Goal: Task Accomplishment & Management: Manage account settings

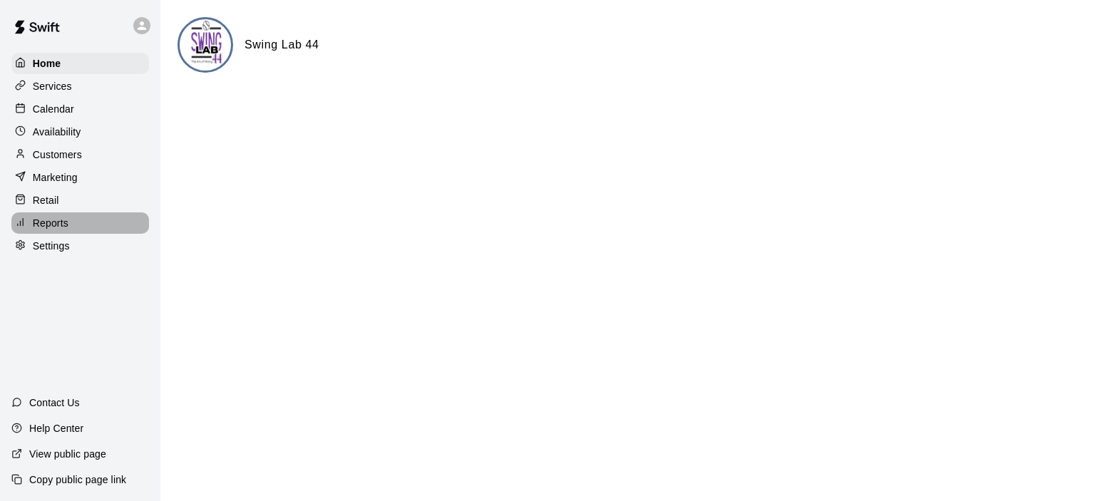
click at [58, 229] on p "Reports" at bounding box center [51, 223] width 36 height 14
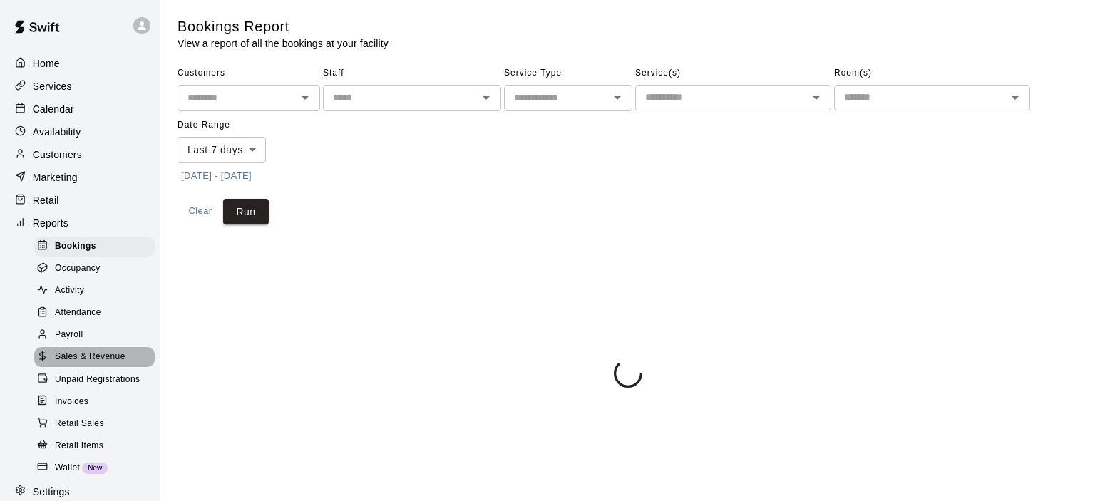
click at [100, 364] on span "Sales & Revenue" at bounding box center [90, 357] width 71 height 14
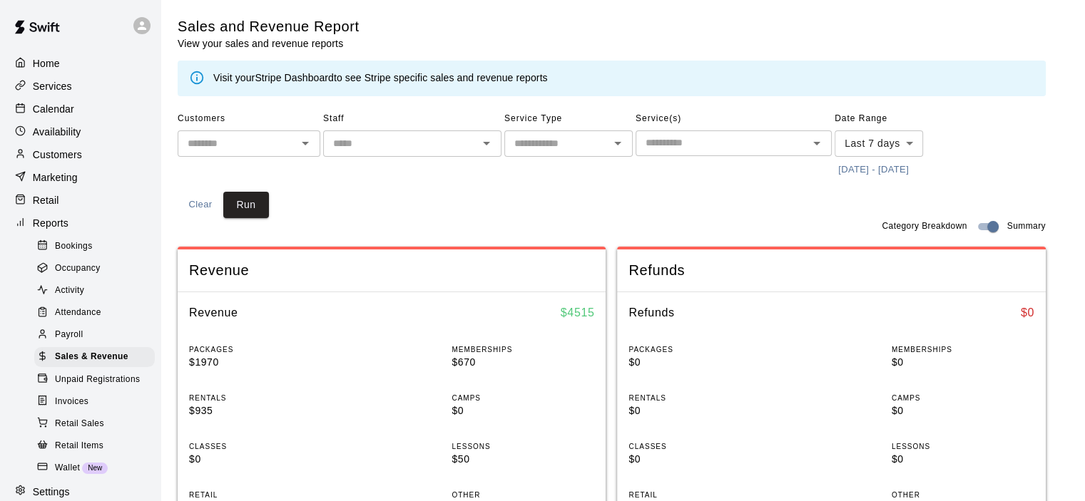
click at [292, 77] on link "Stripe Dashboard" at bounding box center [294, 77] width 79 height 11
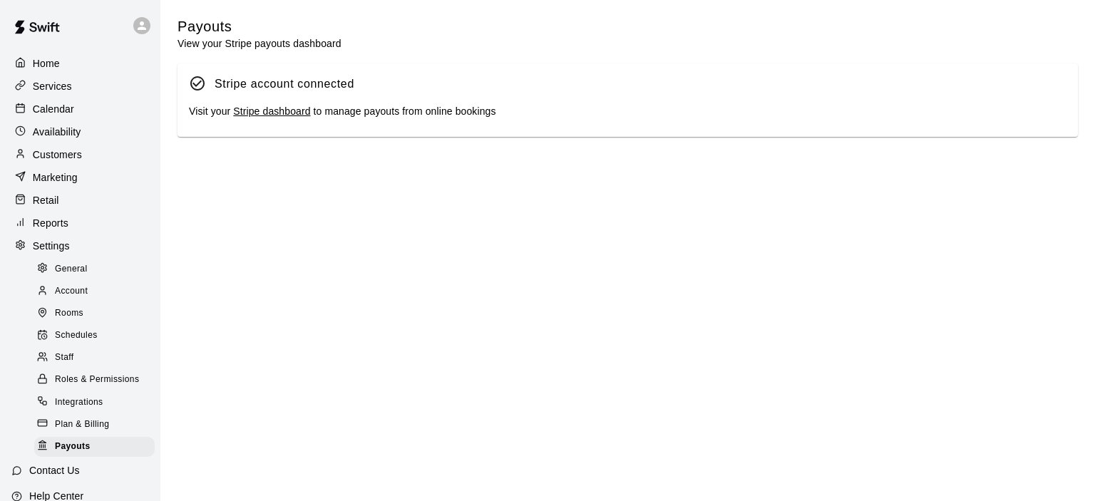
click at [265, 116] on link "Stripe dashboard" at bounding box center [271, 111] width 77 height 11
click at [68, 113] on p "Calendar" at bounding box center [53, 109] width 41 height 14
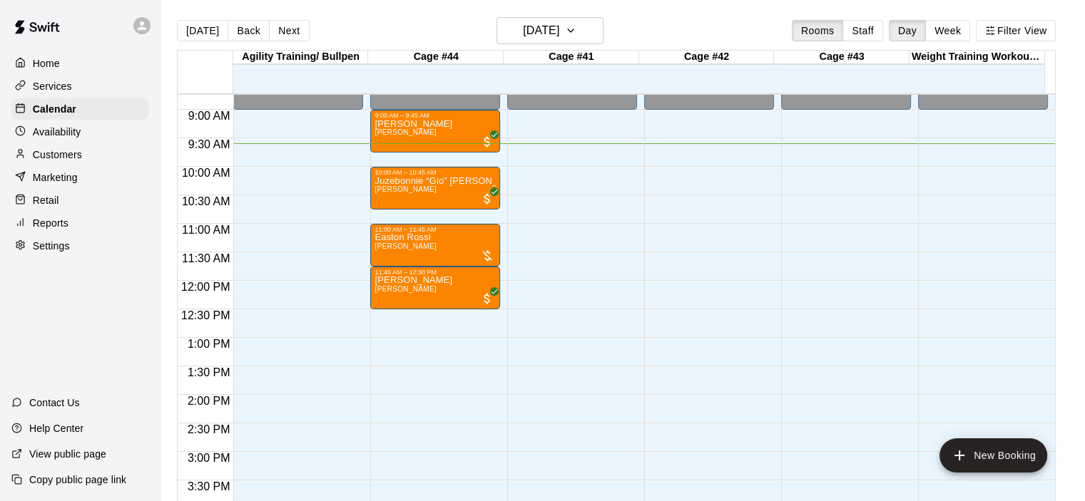
scroll to position [476, 0]
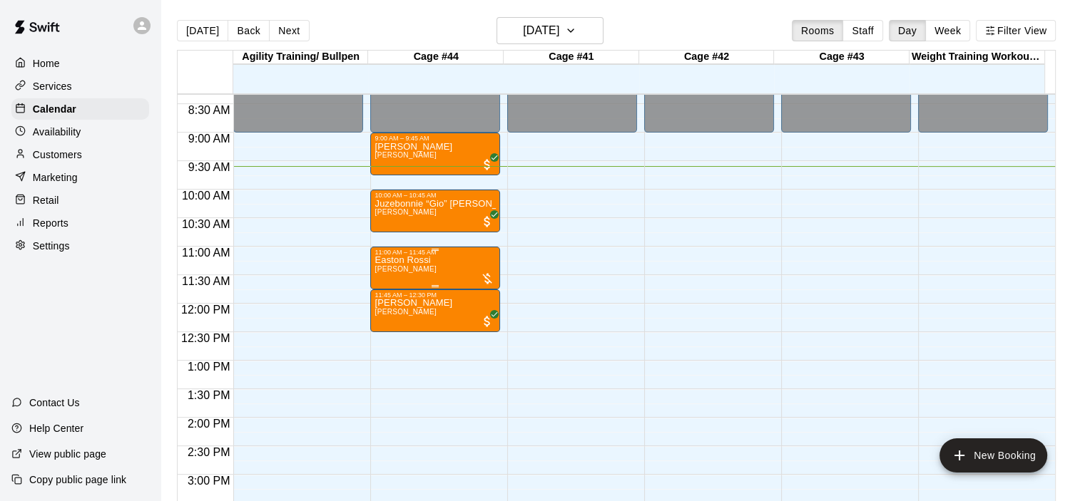
click at [451, 263] on div "[PERSON_NAME] [PERSON_NAME]" at bounding box center [434, 506] width 121 height 501
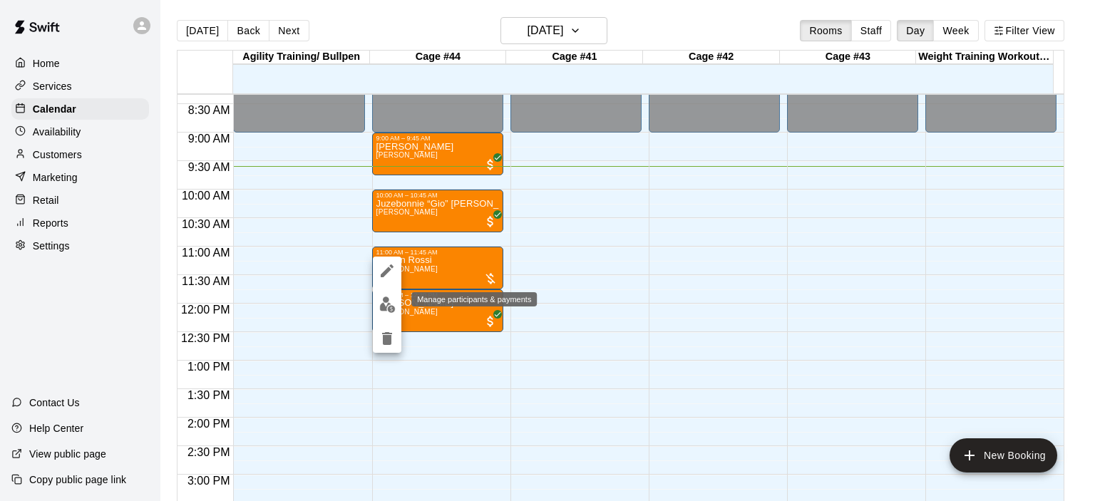
click at [383, 305] on img "edit" at bounding box center [387, 305] width 16 height 16
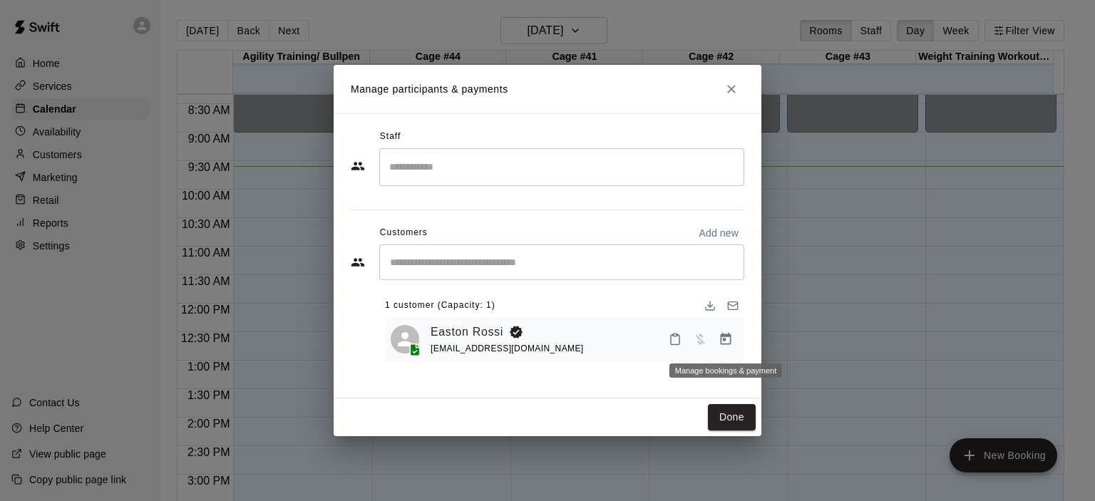
click at [724, 344] on icon "Manage bookings & payment" at bounding box center [726, 339] width 11 height 12
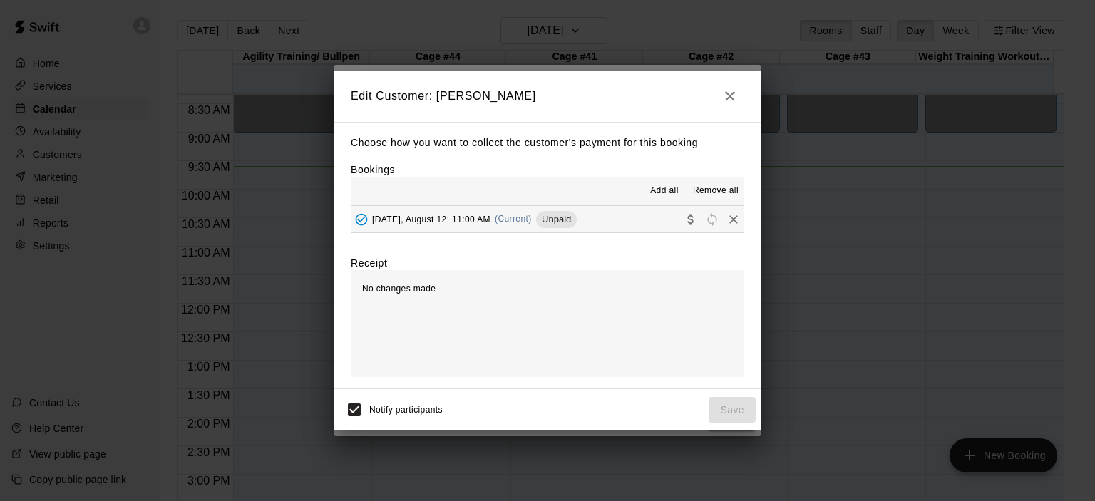
click at [526, 218] on span "(Current)" at bounding box center [513, 219] width 37 height 10
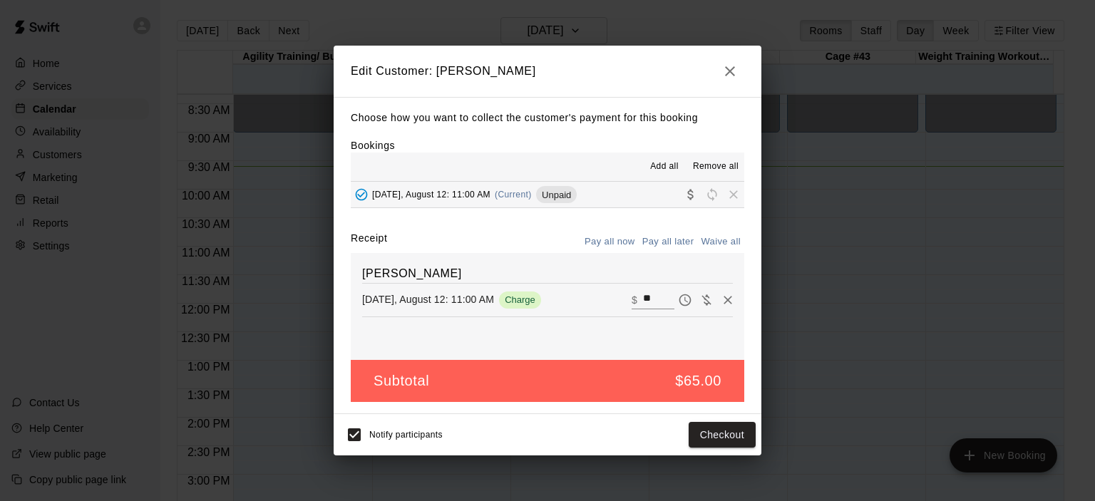
click at [725, 242] on button "Waive all" at bounding box center [721, 242] width 47 height 22
type input "*"
click at [733, 434] on button "Save" at bounding box center [732, 435] width 47 height 26
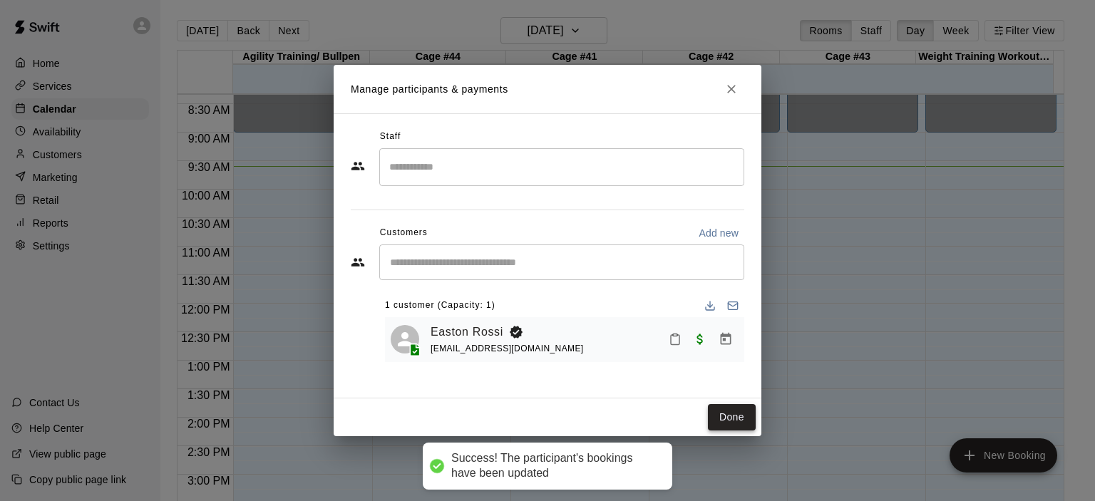
click at [737, 422] on button "Done" at bounding box center [732, 417] width 48 height 26
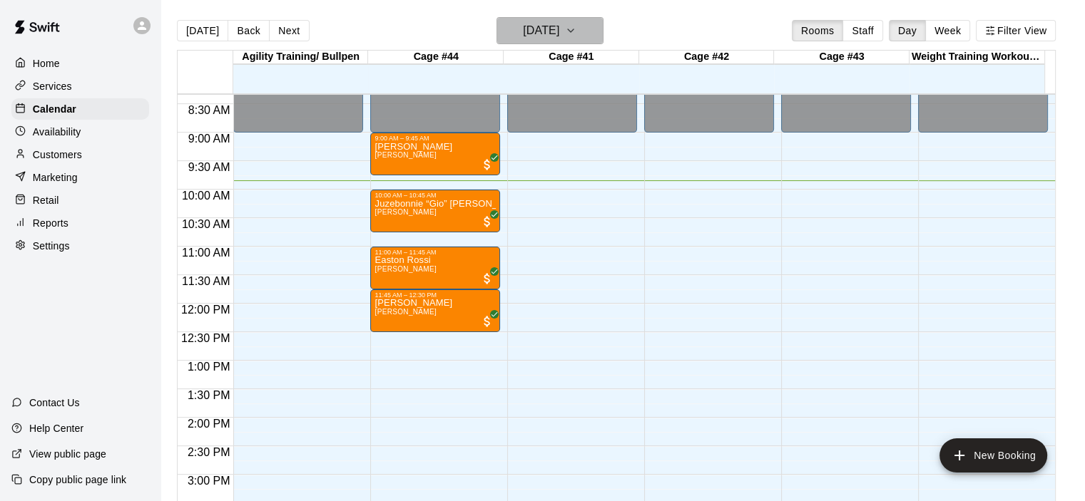
click at [576, 24] on icon "button" at bounding box center [570, 30] width 11 height 17
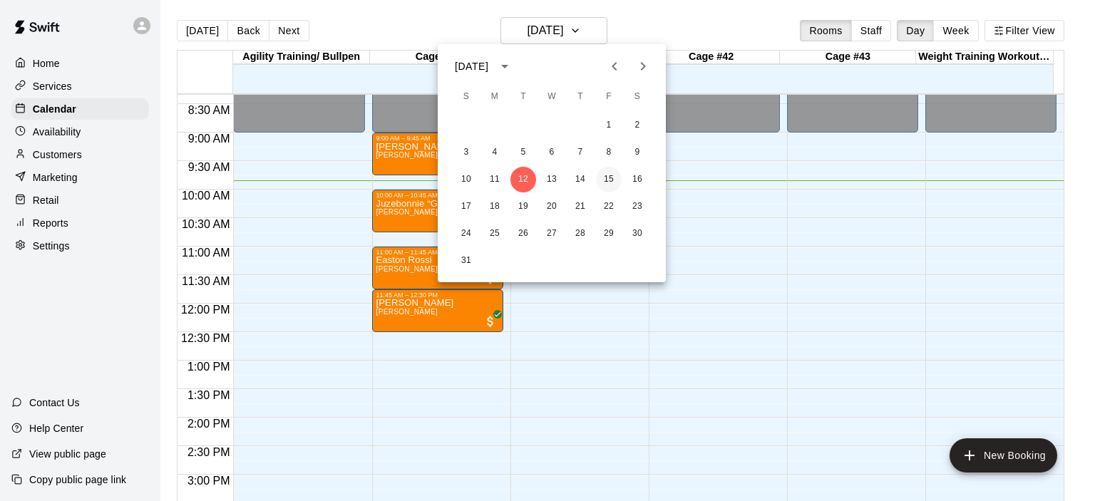
click at [612, 178] on button "15" at bounding box center [609, 180] width 26 height 26
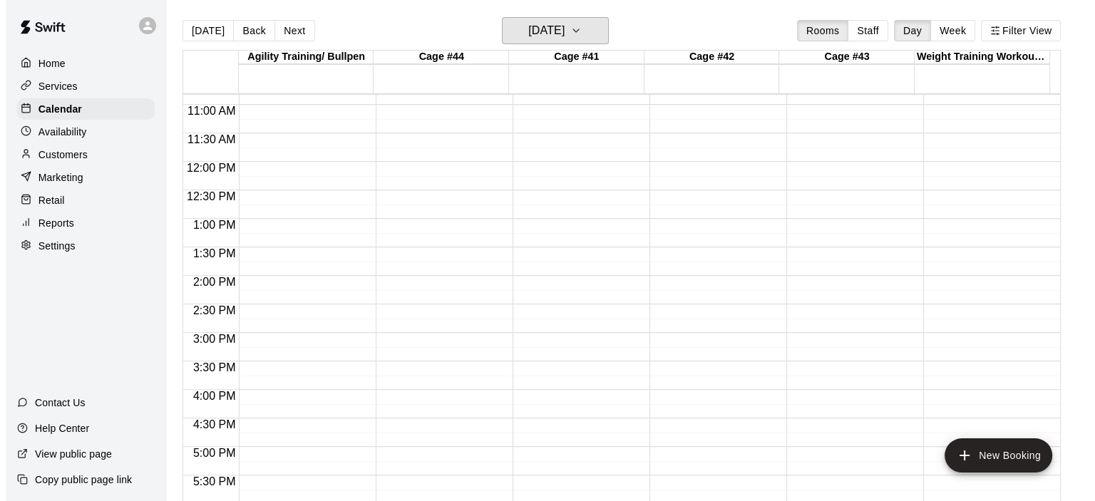
scroll to position [904, 0]
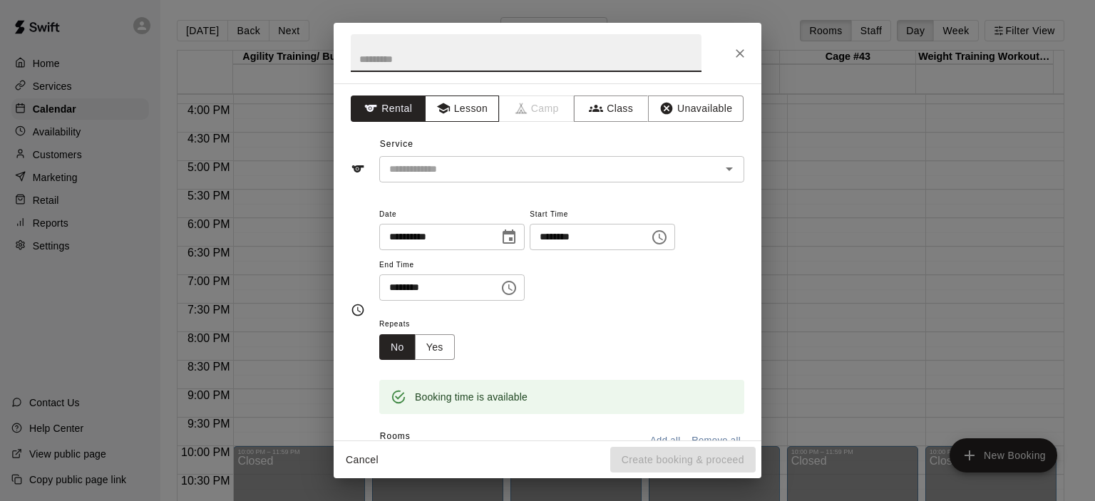
click at [471, 113] on button "Lesson" at bounding box center [462, 109] width 75 height 26
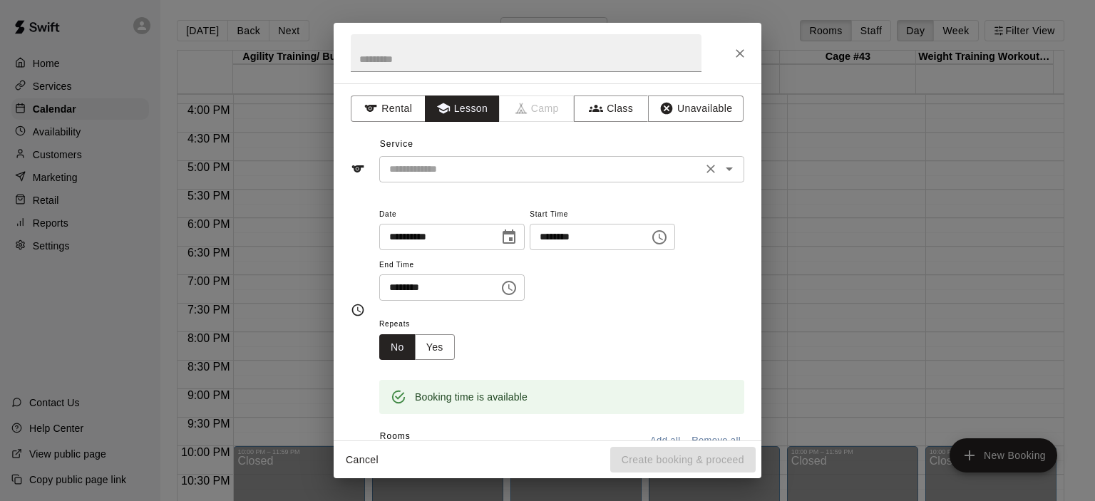
click at [726, 168] on icon "Open" at bounding box center [729, 170] width 7 height 4
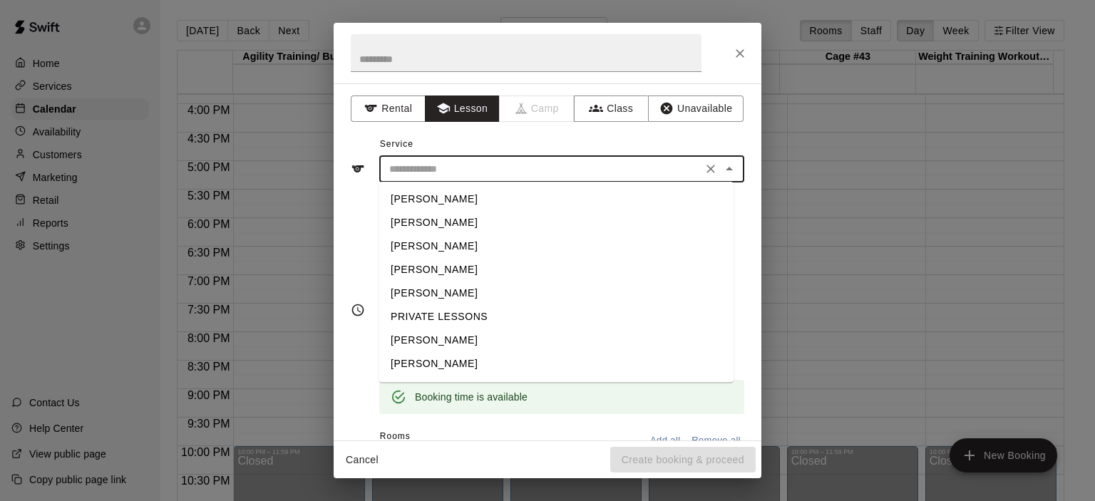
scroll to position [46, 0]
click at [459, 344] on li "[PERSON_NAME]" at bounding box center [556, 342] width 354 height 24
type input "**********"
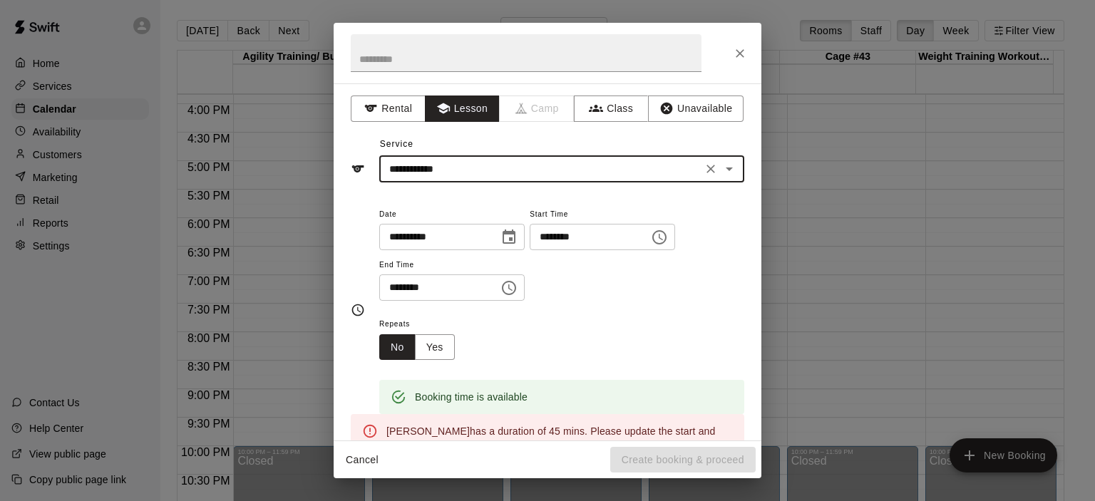
click at [518, 287] on icon "Choose time, selected time is 4:30 PM" at bounding box center [509, 288] width 17 height 17
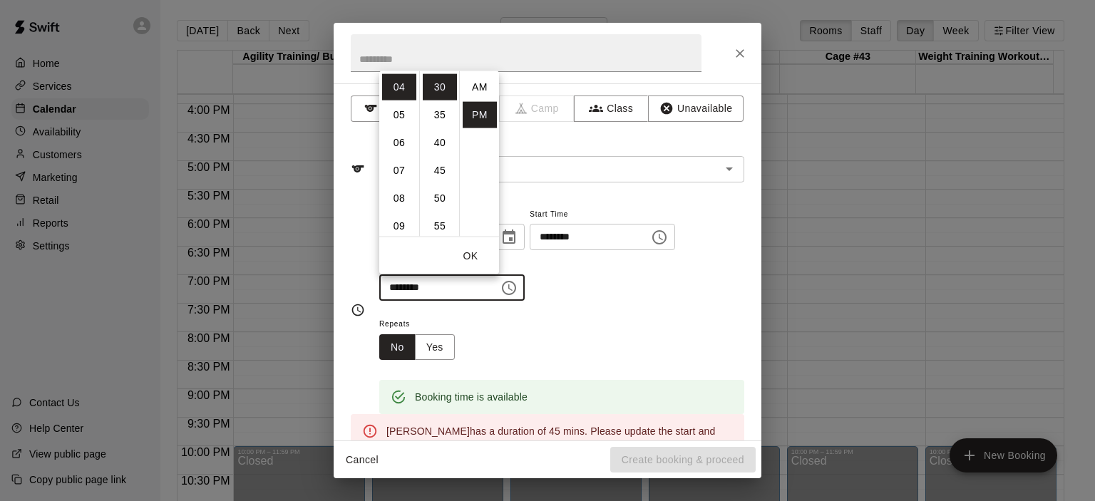
scroll to position [26, 0]
click at [438, 170] on li "45" at bounding box center [440, 170] width 34 height 26
type input "********"
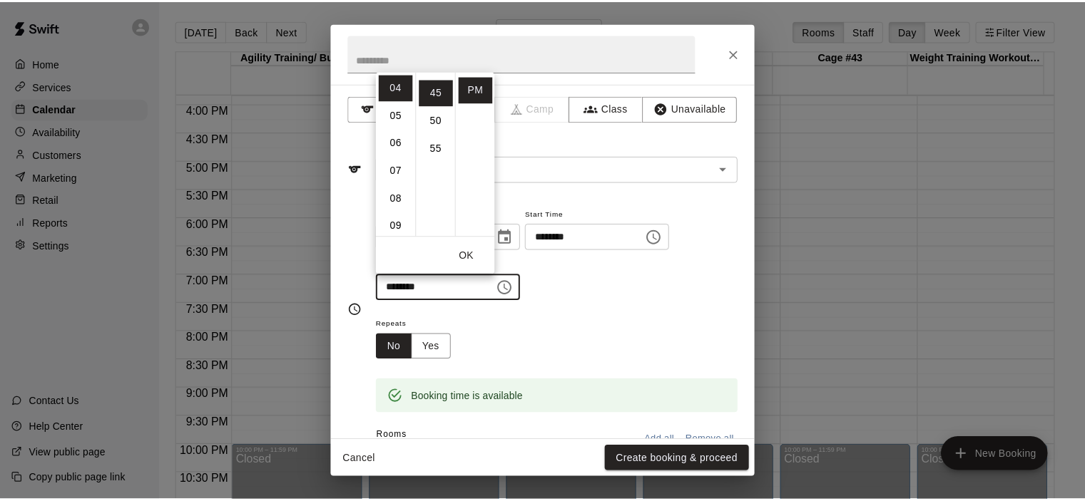
scroll to position [250, 0]
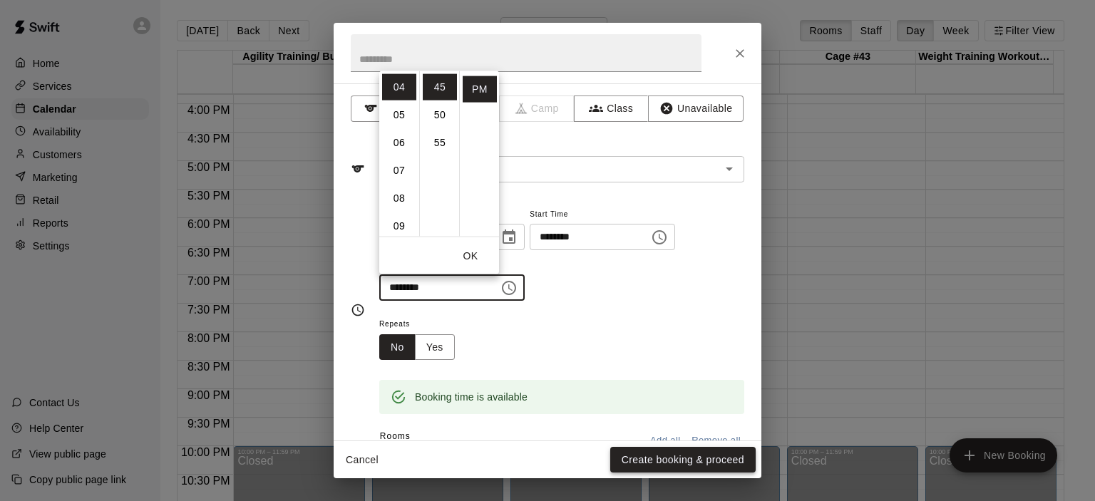
click at [668, 458] on button "Create booking & proceed" at bounding box center [682, 460] width 145 height 26
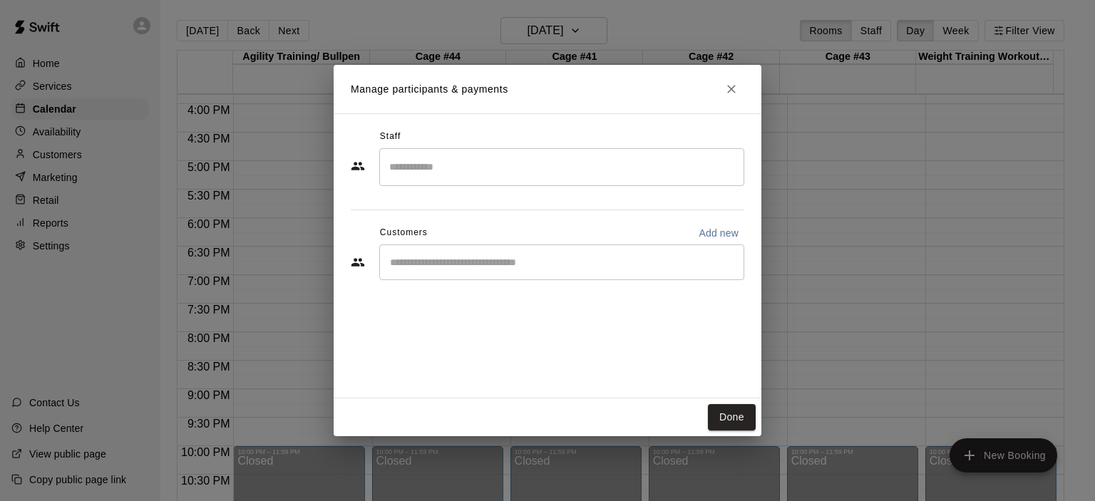
click at [473, 260] on input "Start typing to search customers..." at bounding box center [562, 262] width 352 height 14
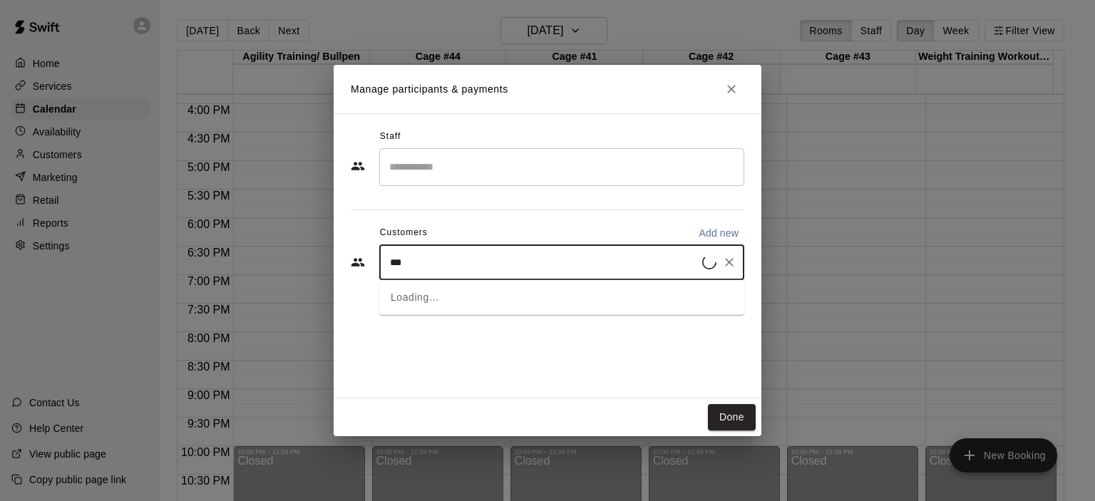
type input "****"
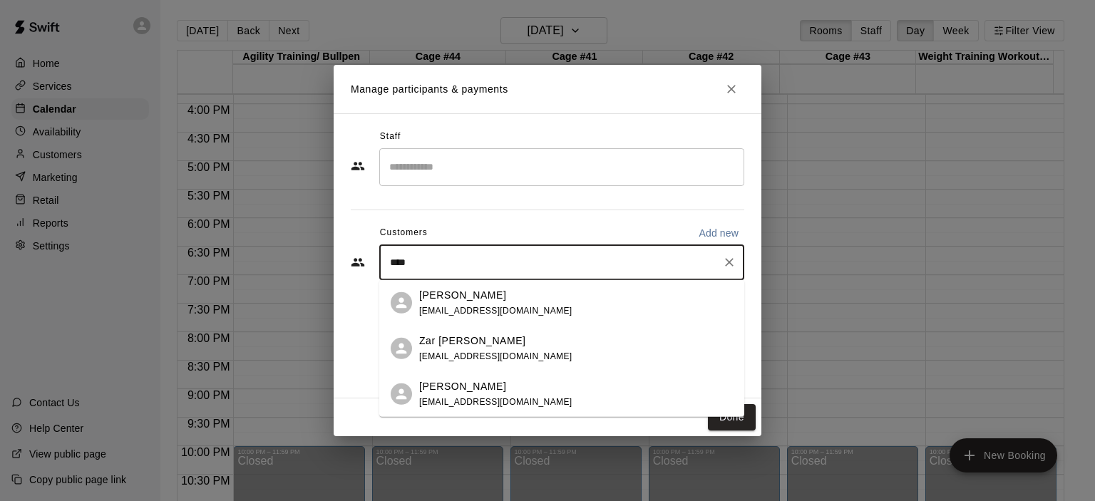
click at [463, 296] on p "[PERSON_NAME]" at bounding box center [462, 294] width 87 height 15
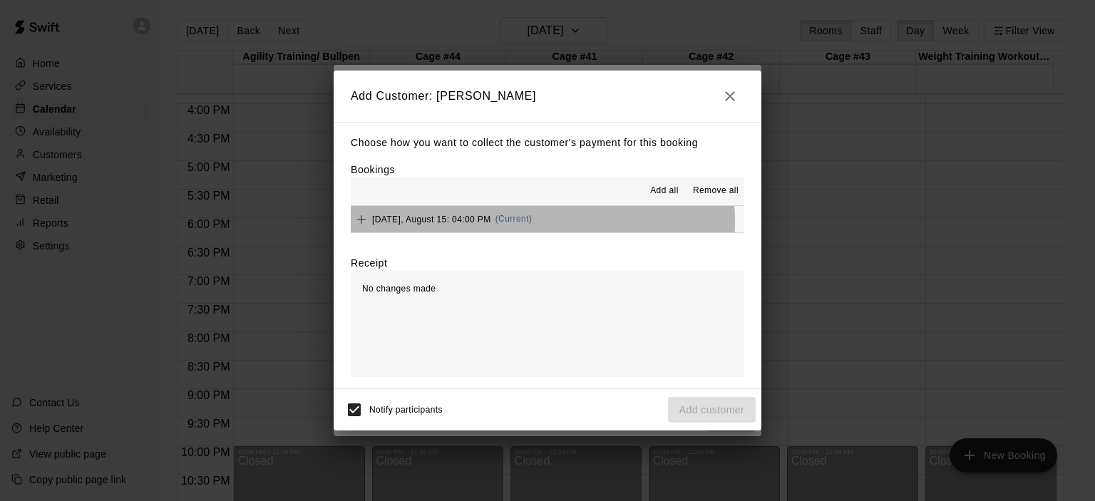
click at [516, 222] on span "(Current)" at bounding box center [514, 219] width 37 height 10
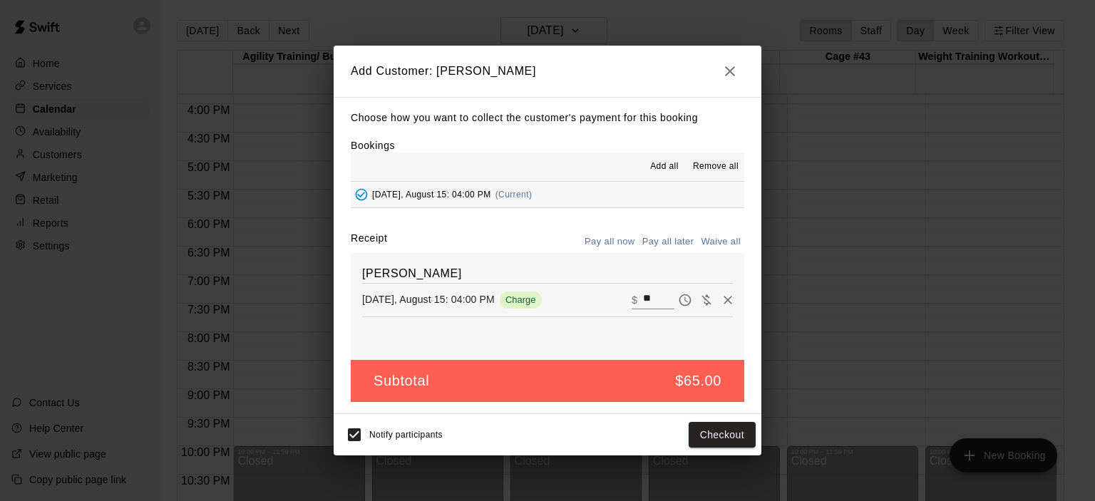
click at [714, 242] on button "Waive all" at bounding box center [721, 242] width 47 height 22
type input "*"
click at [722, 432] on button "Add customer" at bounding box center [712, 435] width 88 height 26
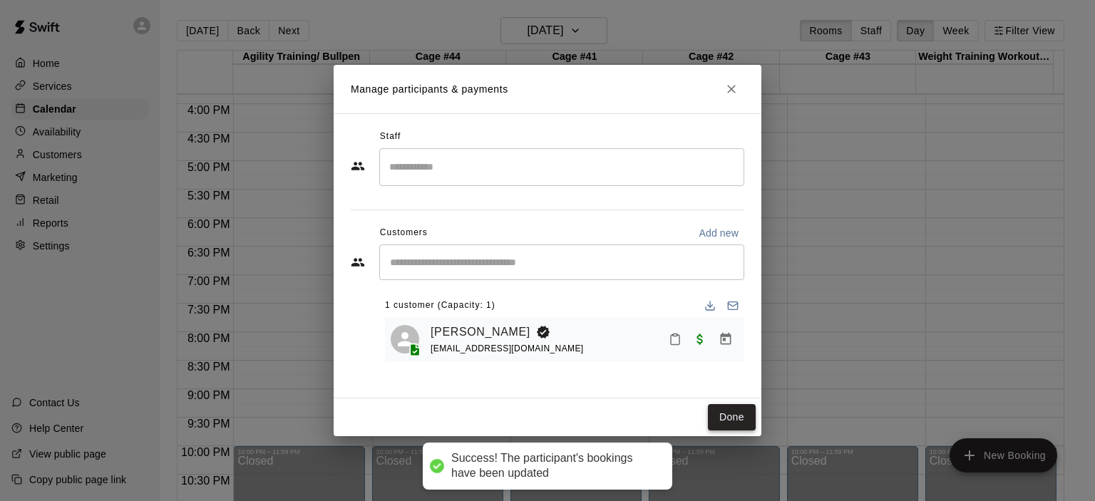
click at [736, 416] on button "Done" at bounding box center [732, 417] width 48 height 26
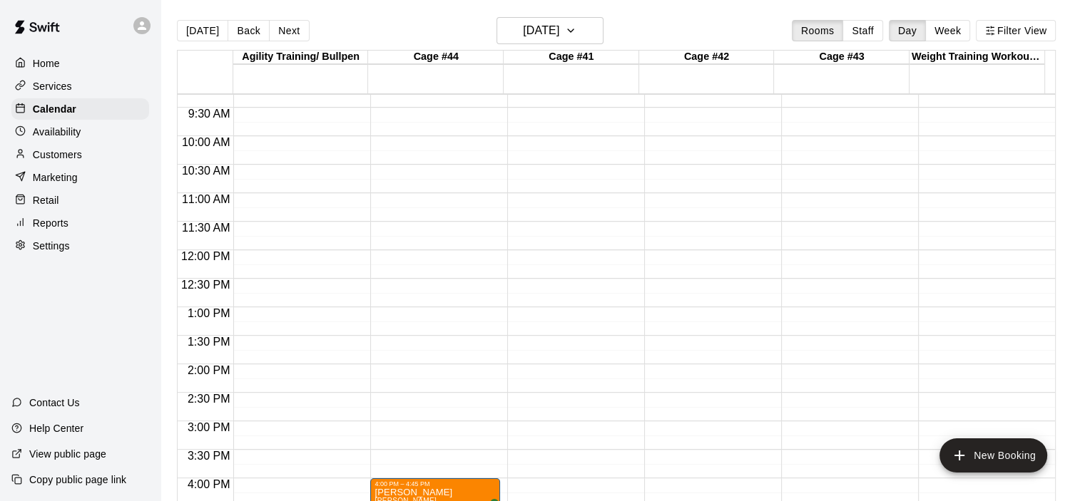
scroll to position [547, 0]
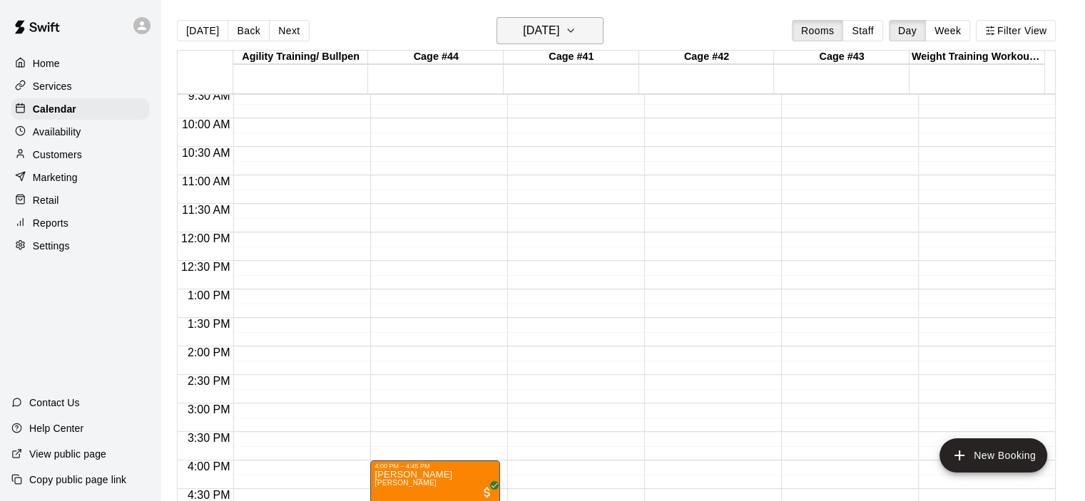
click at [576, 35] on icon "button" at bounding box center [570, 30] width 11 height 17
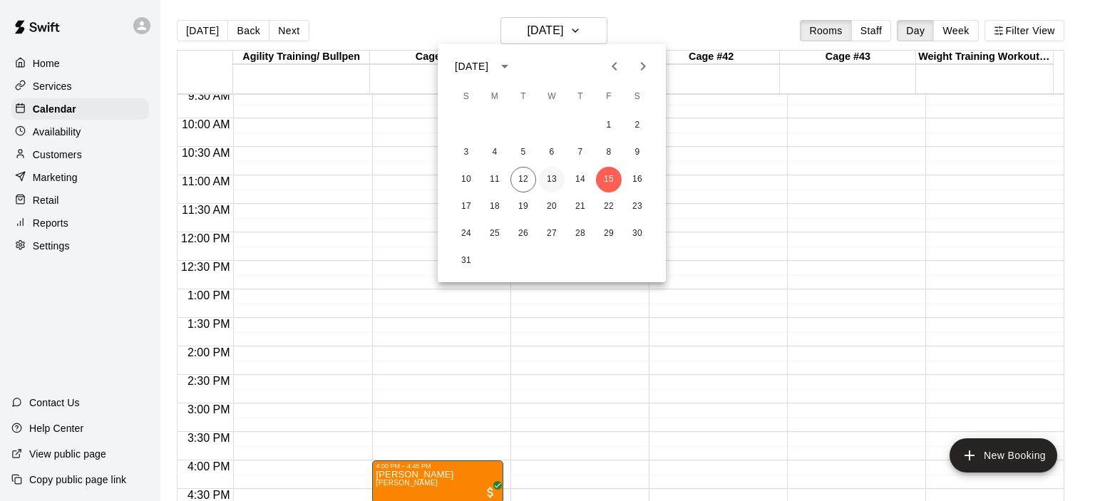
click at [548, 180] on button "13" at bounding box center [552, 180] width 26 height 26
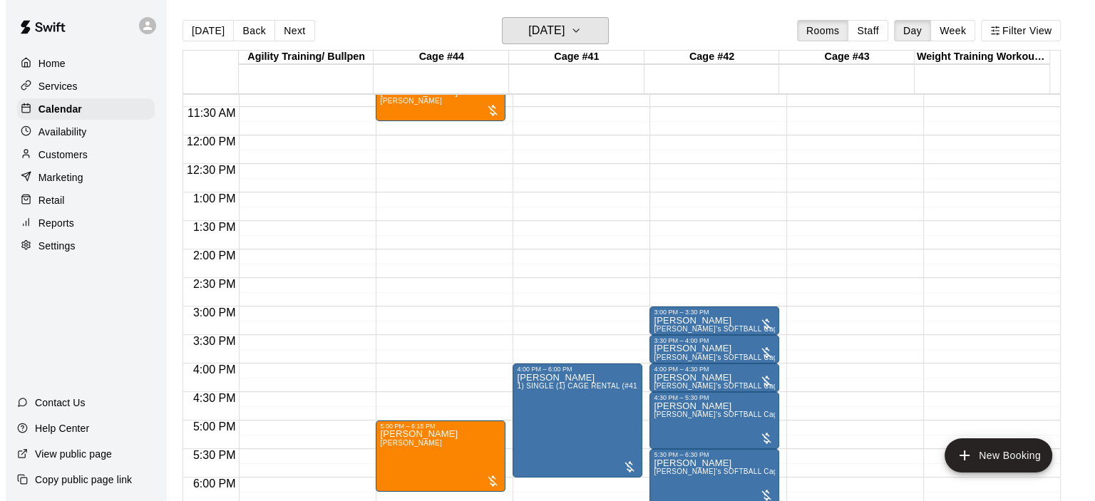
scroll to position [761, 0]
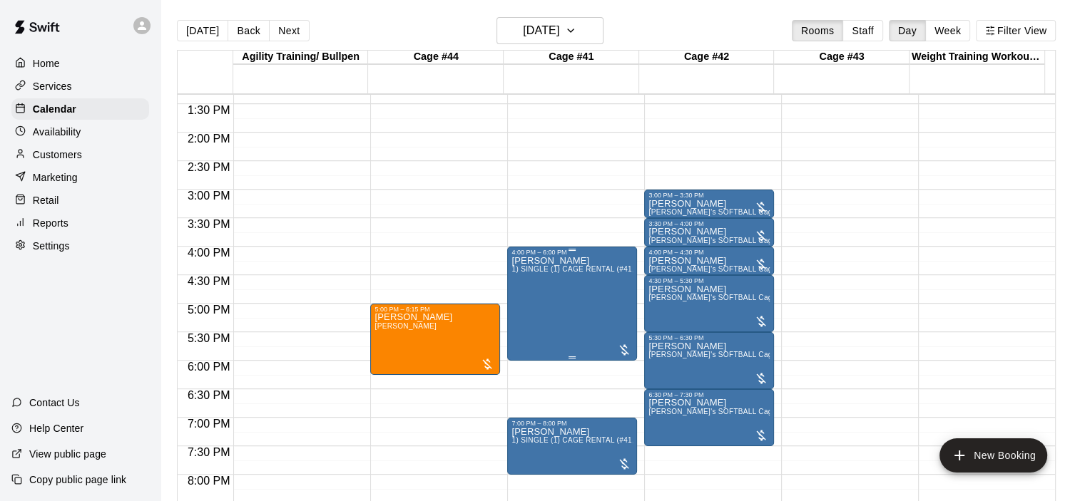
click at [581, 287] on div "[PERSON_NAME] 1) SINGLE (1) CAGE RENTAL (#41,#42,#43)" at bounding box center [571, 506] width 121 height 501
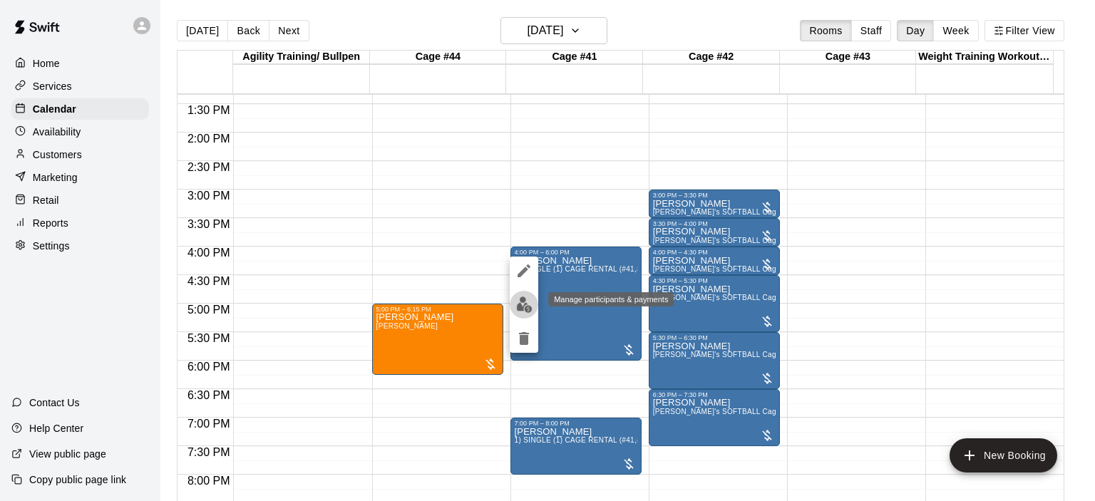
click at [526, 309] on img "edit" at bounding box center [524, 305] width 16 height 16
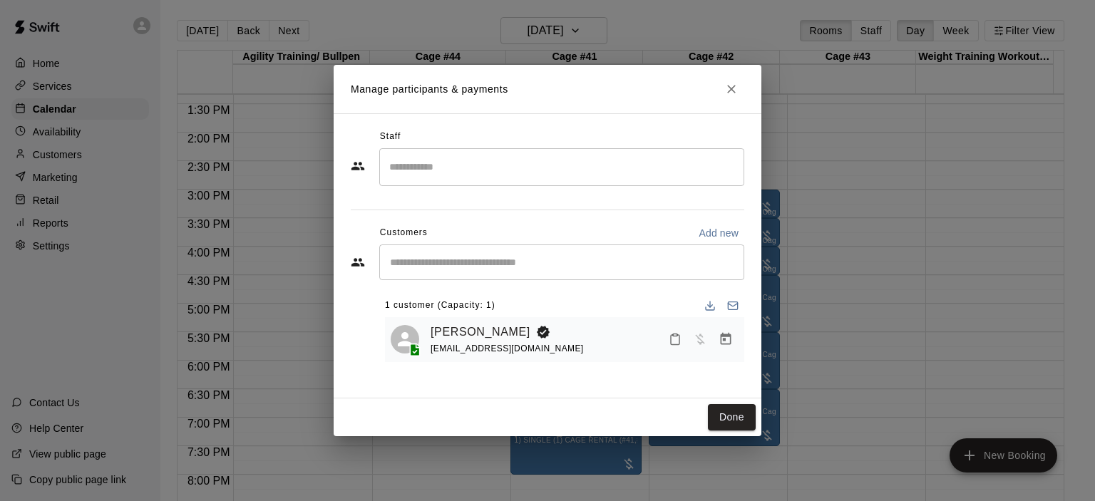
drag, startPoint x: 733, startPoint y: 88, endPoint x: 725, endPoint y: 96, distance: 12.1
click at [732, 90] on icon "Close" at bounding box center [731, 89] width 9 height 9
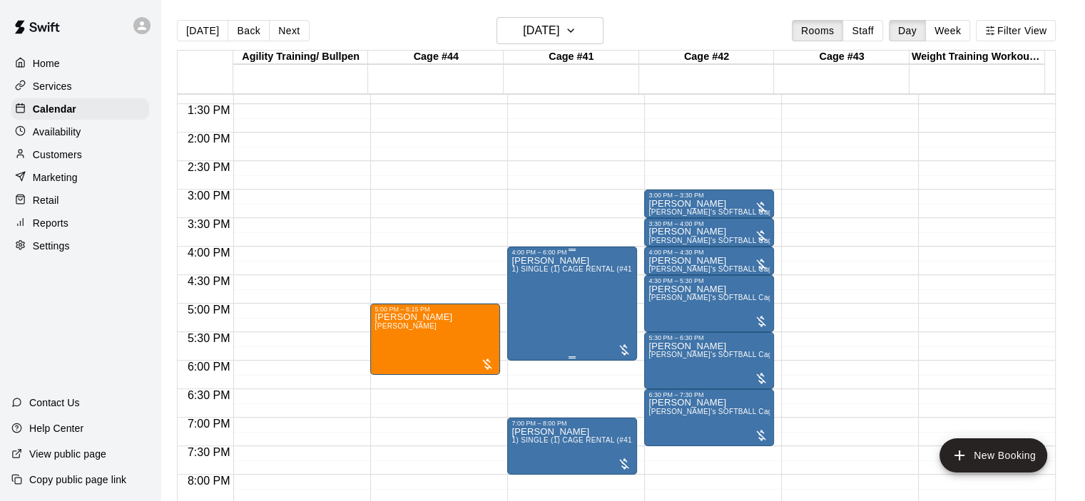
click at [584, 303] on div "[PERSON_NAME] 1) SINGLE (1) CAGE RENTAL (#41,#42,#43)" at bounding box center [571, 506] width 121 height 501
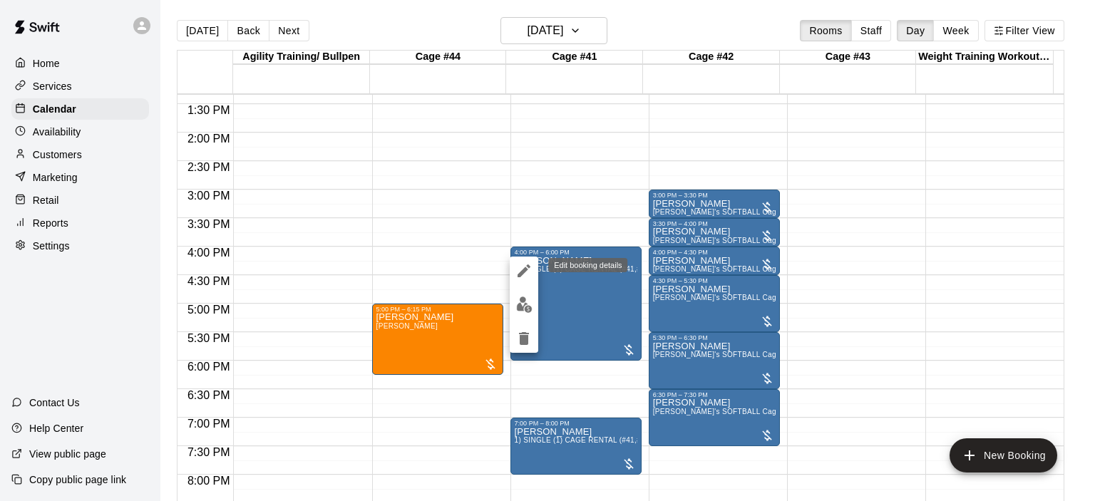
click at [524, 267] on icon "edit" at bounding box center [524, 270] width 17 height 17
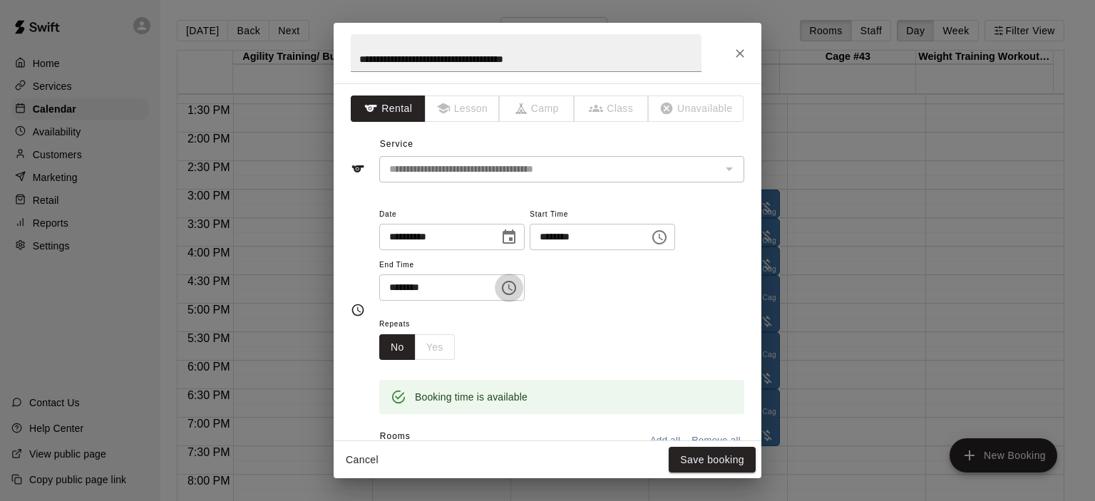
click at [516, 290] on icon "Choose time, selected time is 6:00 PM" at bounding box center [509, 288] width 14 height 14
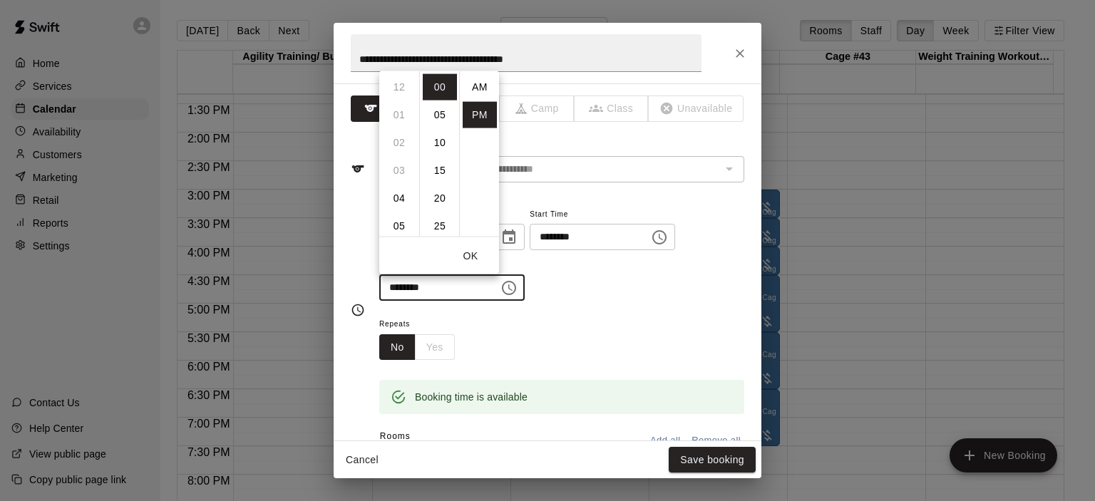
scroll to position [26, 0]
click at [405, 116] on li "07" at bounding box center [399, 114] width 34 height 26
type input "********"
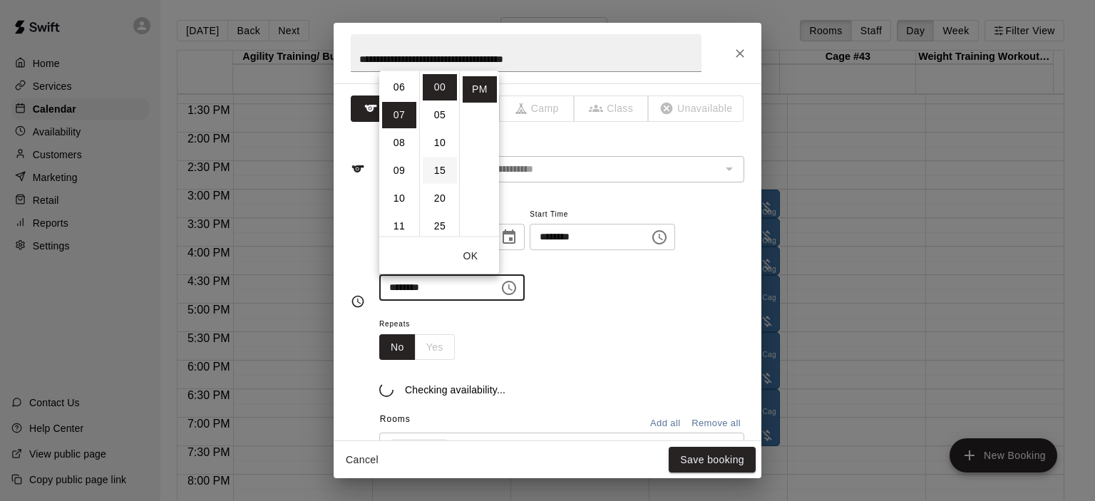
scroll to position [194, 0]
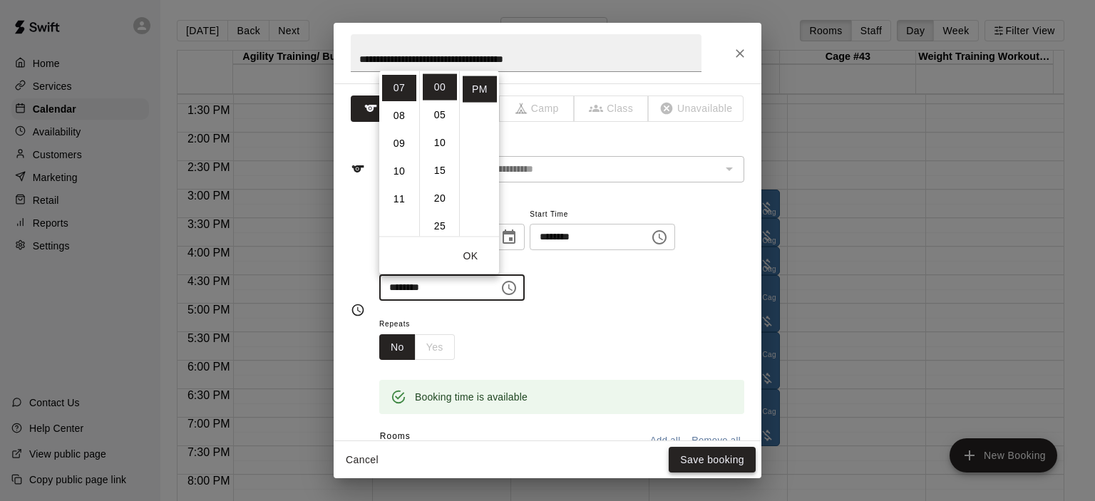
click at [705, 459] on button "Save booking" at bounding box center [712, 460] width 87 height 26
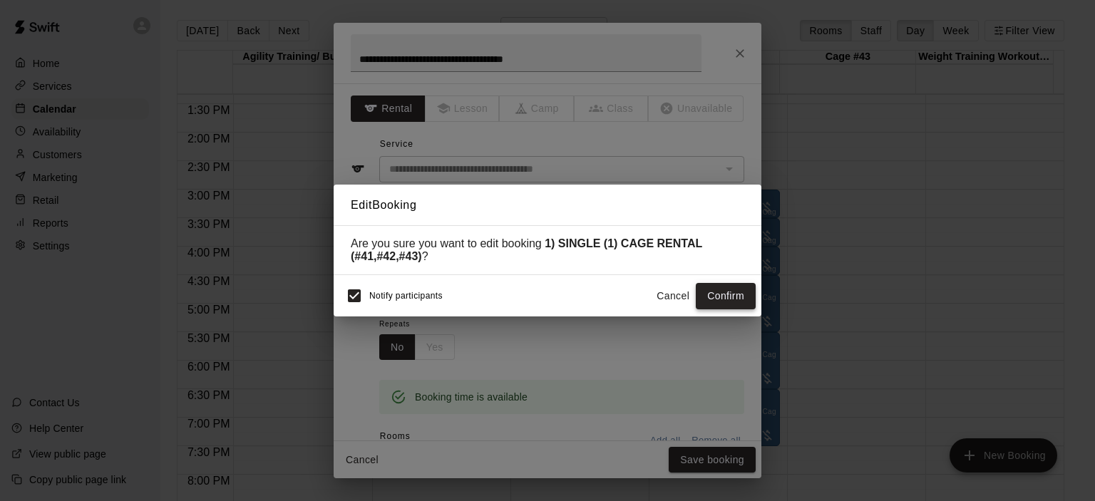
click at [734, 295] on button "Confirm" at bounding box center [726, 296] width 60 height 26
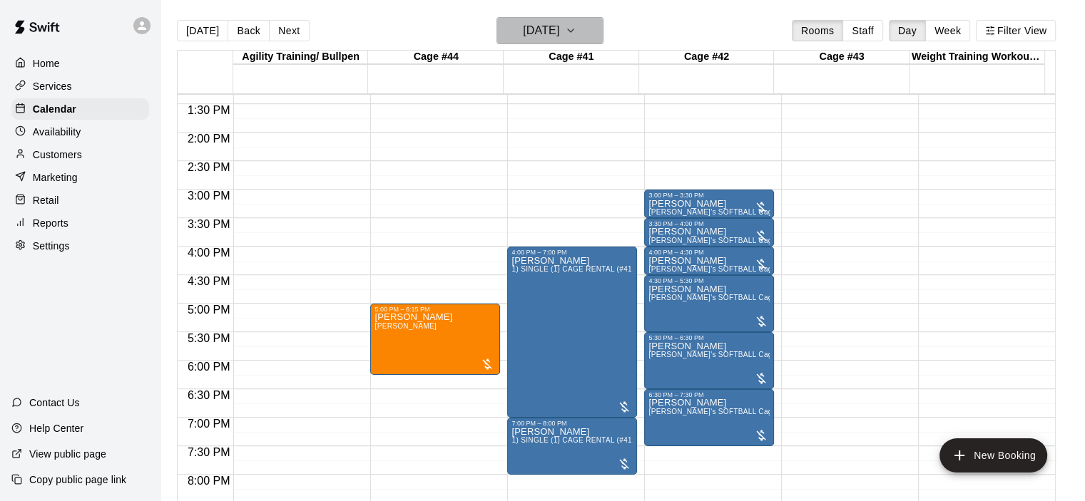
click at [573, 31] on icon "button" at bounding box center [571, 30] width 6 height 3
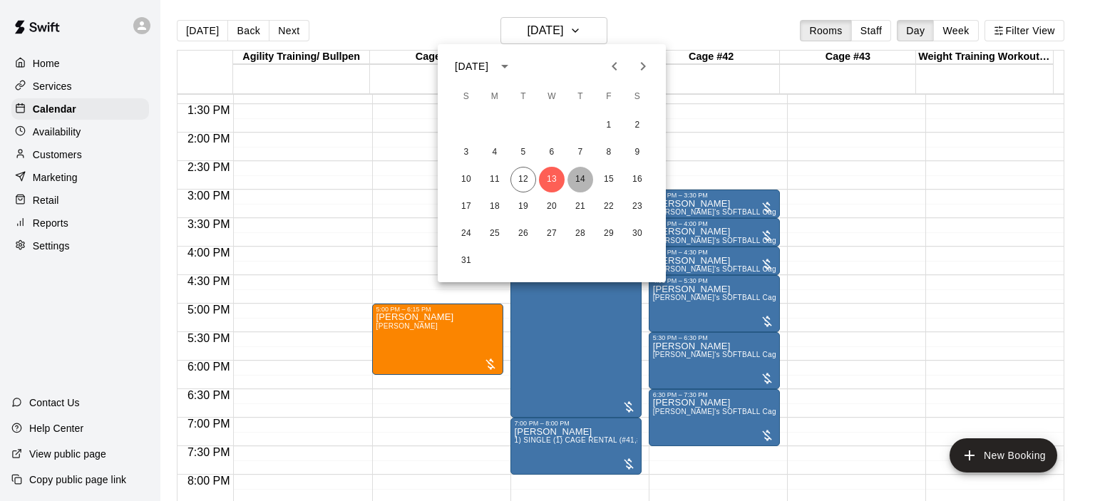
click at [581, 185] on button "14" at bounding box center [581, 180] width 26 height 26
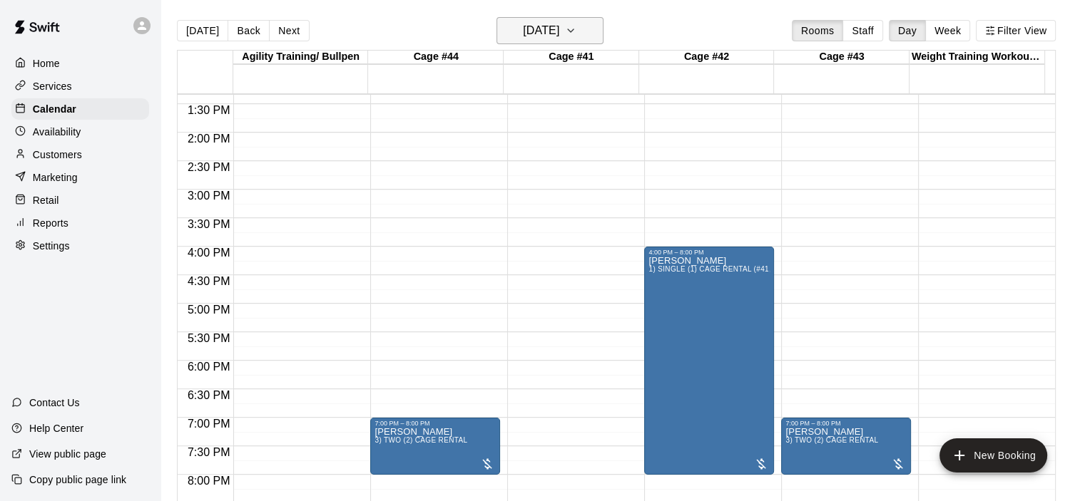
click at [576, 33] on icon "button" at bounding box center [570, 30] width 11 height 17
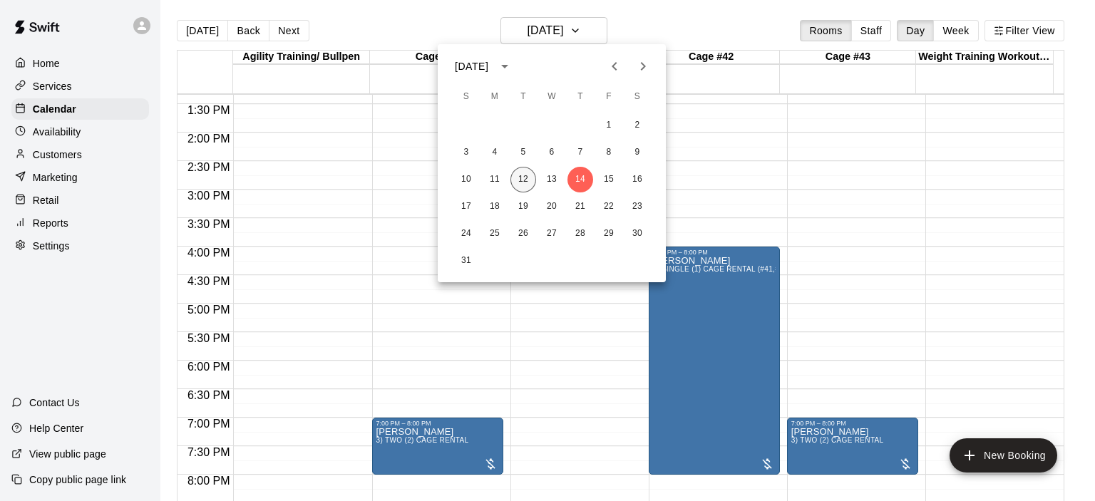
click at [529, 180] on button "12" at bounding box center [524, 180] width 26 height 26
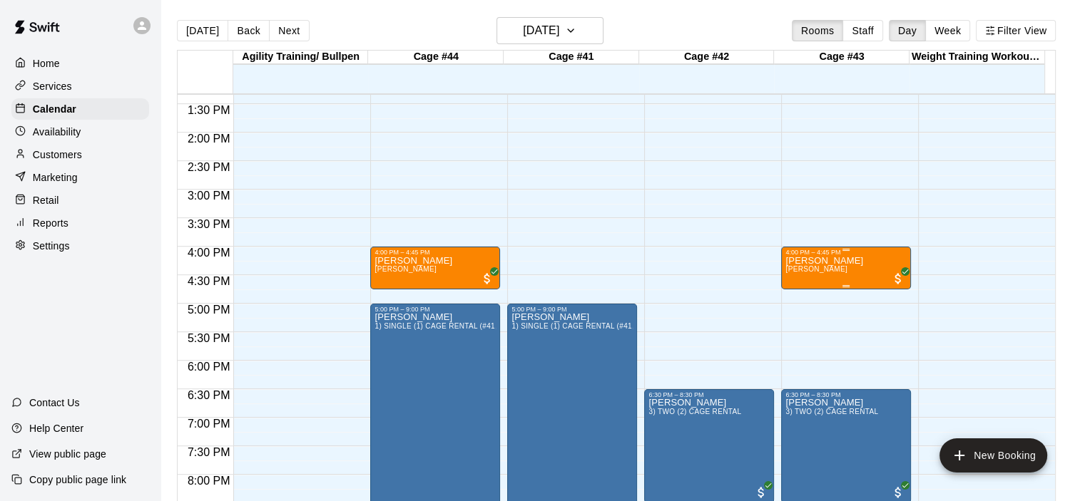
click at [848, 270] on div "[PERSON_NAME] [PERSON_NAME]" at bounding box center [845, 506] width 121 height 501
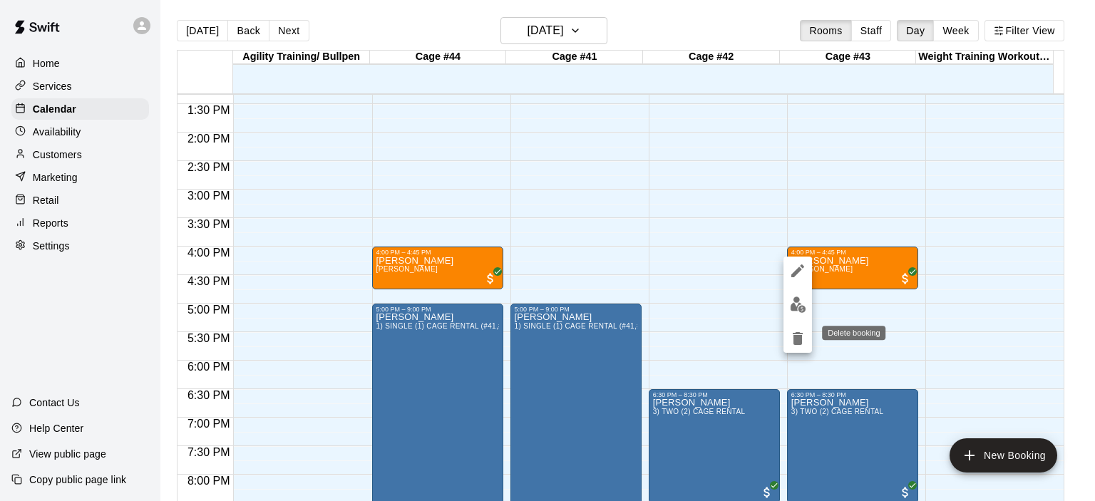
click at [797, 342] on icon "delete" at bounding box center [798, 338] width 10 height 13
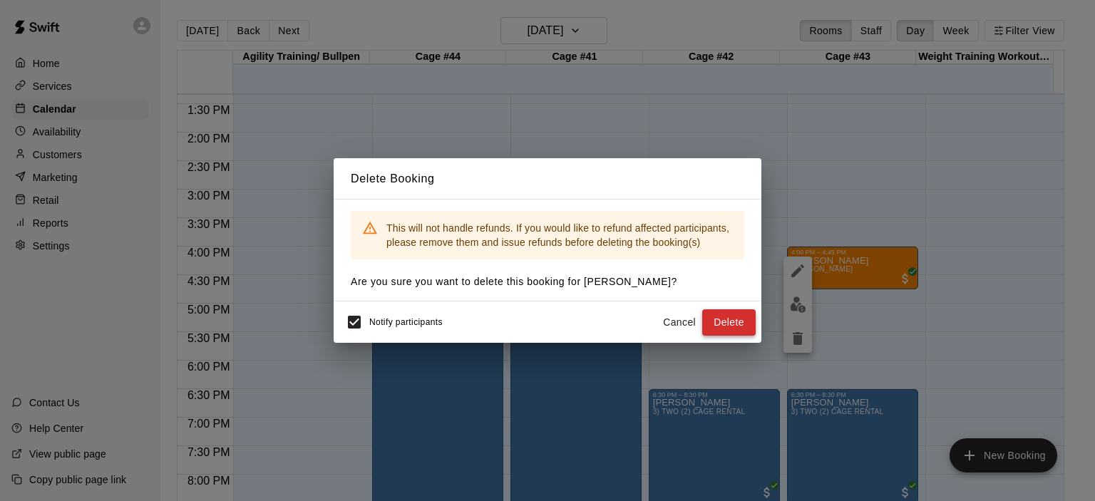
click at [733, 323] on button "Delete" at bounding box center [729, 323] width 53 height 26
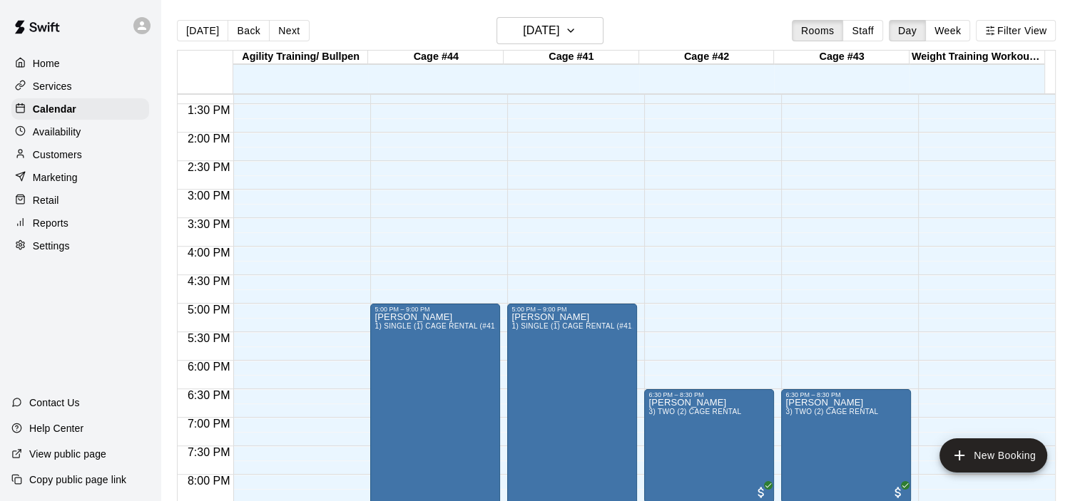
click at [435, 249] on div "12:00 AM – 9:00 AM Closed 9:00 AM – 9:45 AM [PERSON_NAME] [PERSON_NAME] 10:00 A…" at bounding box center [435, 18] width 130 height 1369
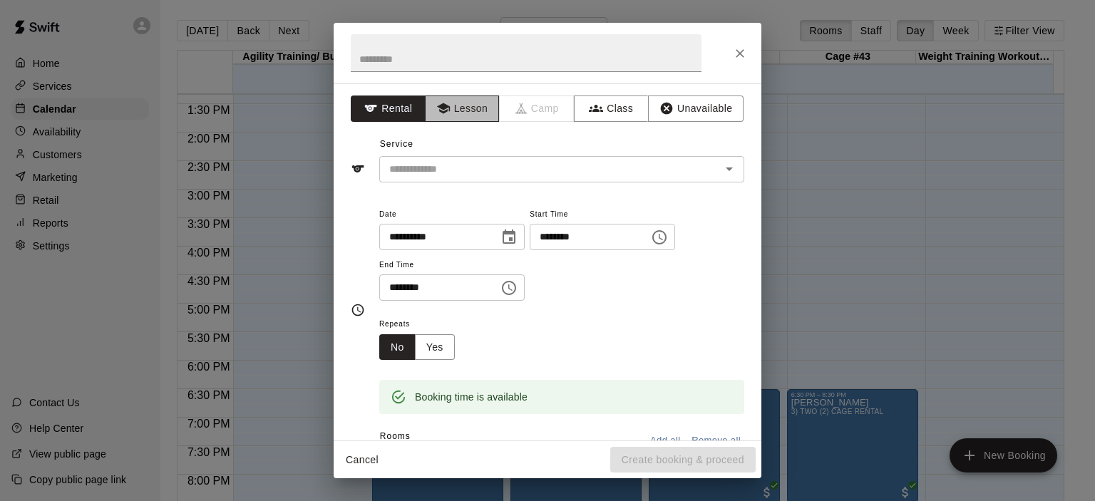
click at [471, 115] on button "Lesson" at bounding box center [462, 109] width 75 height 26
click at [722, 165] on icon "Open" at bounding box center [729, 168] width 17 height 17
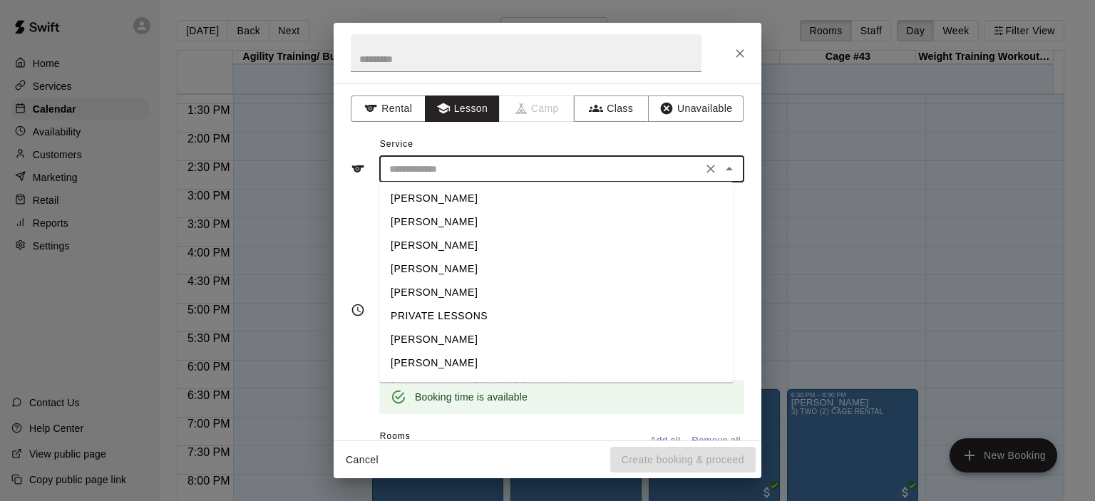
scroll to position [46, 0]
click at [454, 344] on li "[PERSON_NAME]" at bounding box center [556, 342] width 354 height 24
type input "**********"
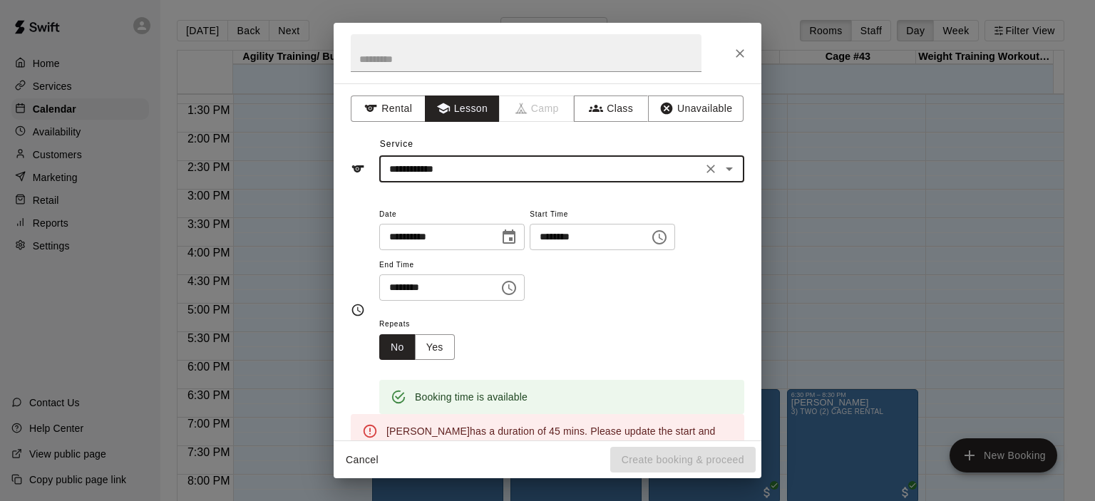
click at [518, 288] on icon "Choose time, selected time is 4:30 PM" at bounding box center [509, 288] width 17 height 17
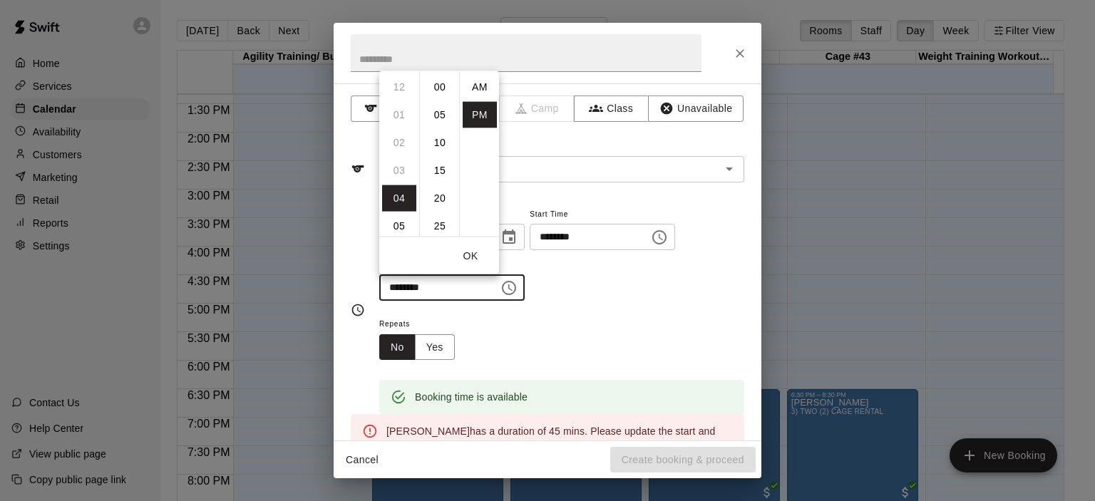
scroll to position [26, 0]
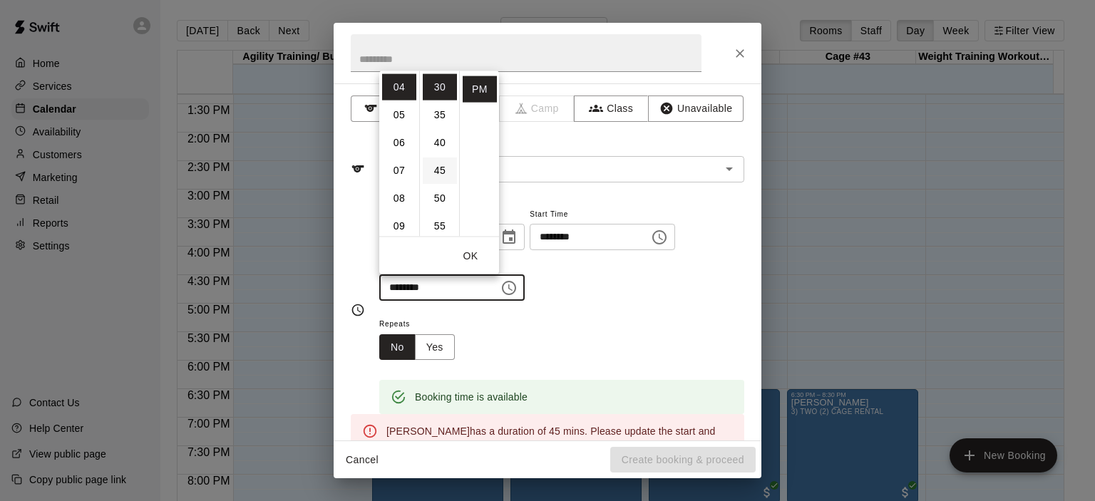
click at [439, 170] on li "45" at bounding box center [440, 170] width 34 height 26
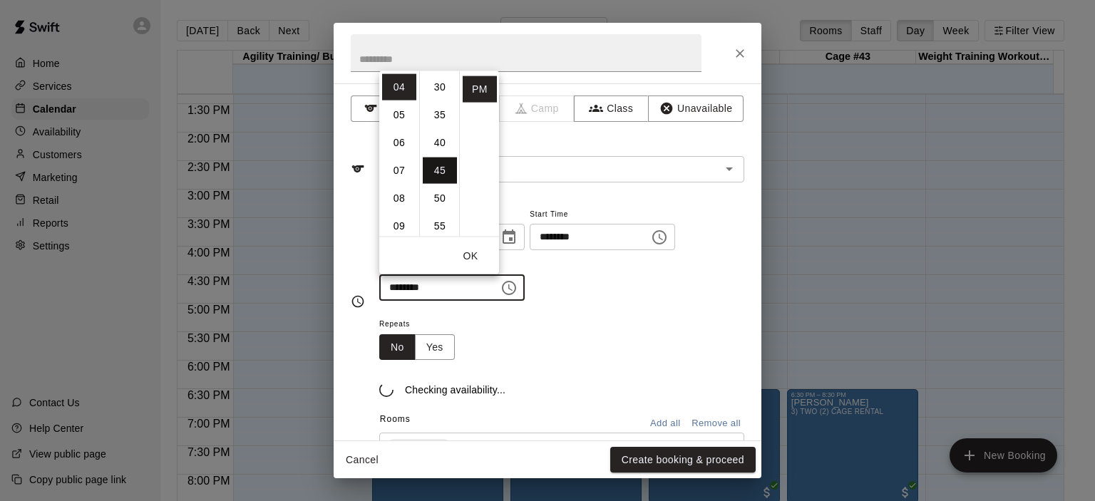
type input "********"
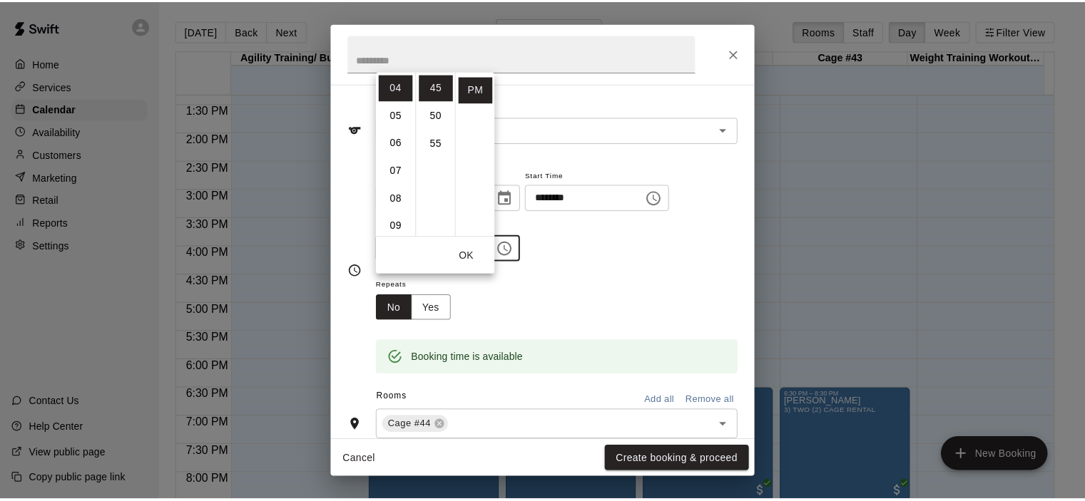
scroll to position [71, 0]
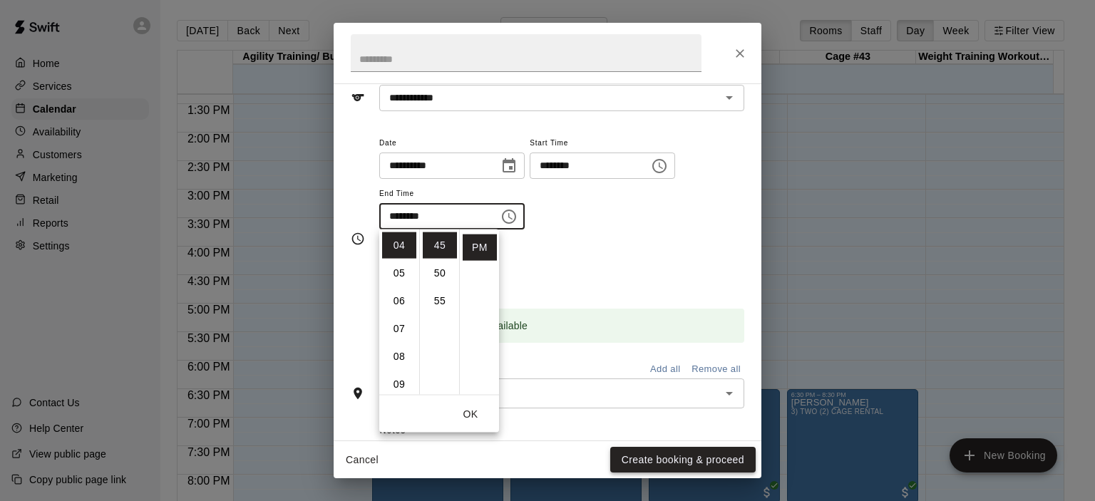
click at [662, 456] on button "Create booking & proceed" at bounding box center [682, 460] width 145 height 26
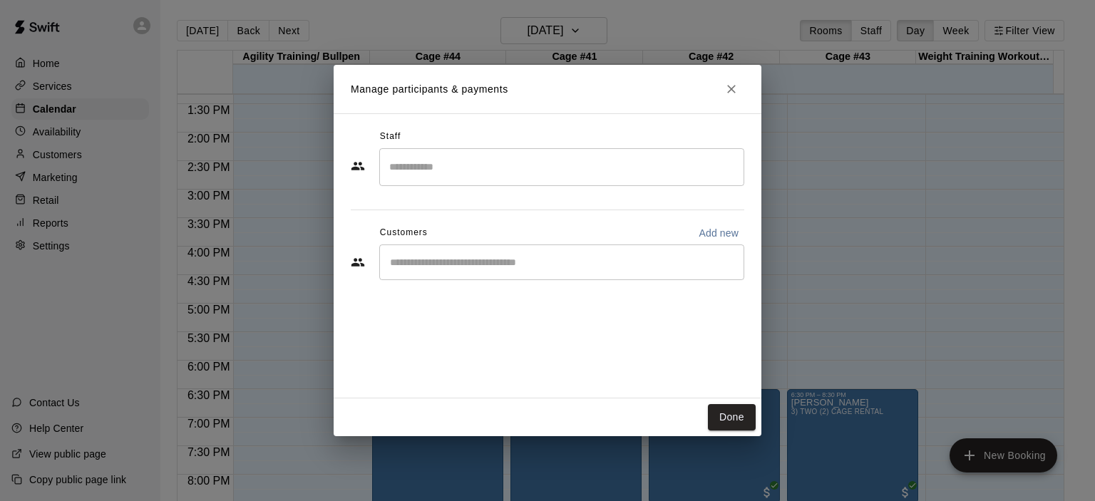
click at [499, 255] on input "Start typing to search customers..." at bounding box center [562, 262] width 352 height 14
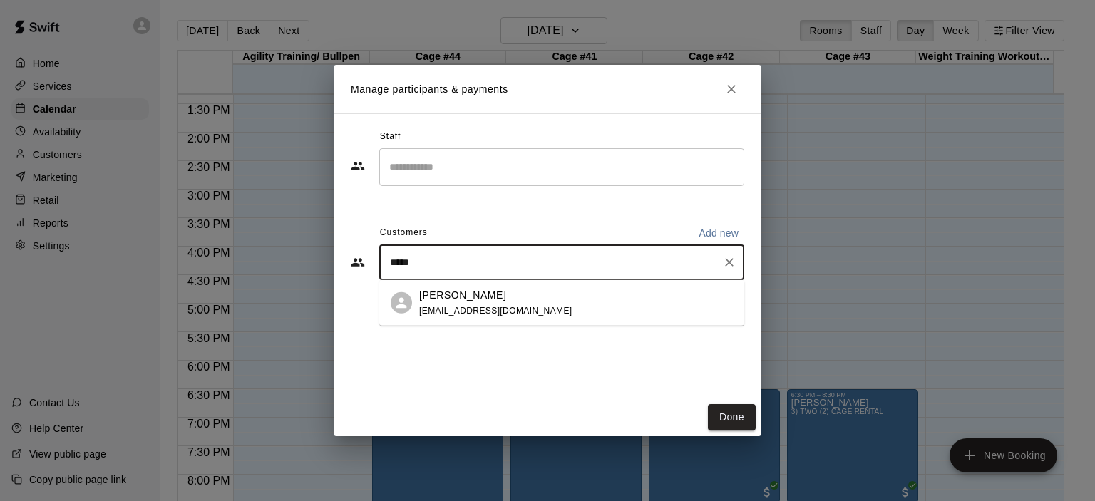
type input "******"
click at [481, 298] on div "[PERSON_NAME]" at bounding box center [495, 294] width 153 height 15
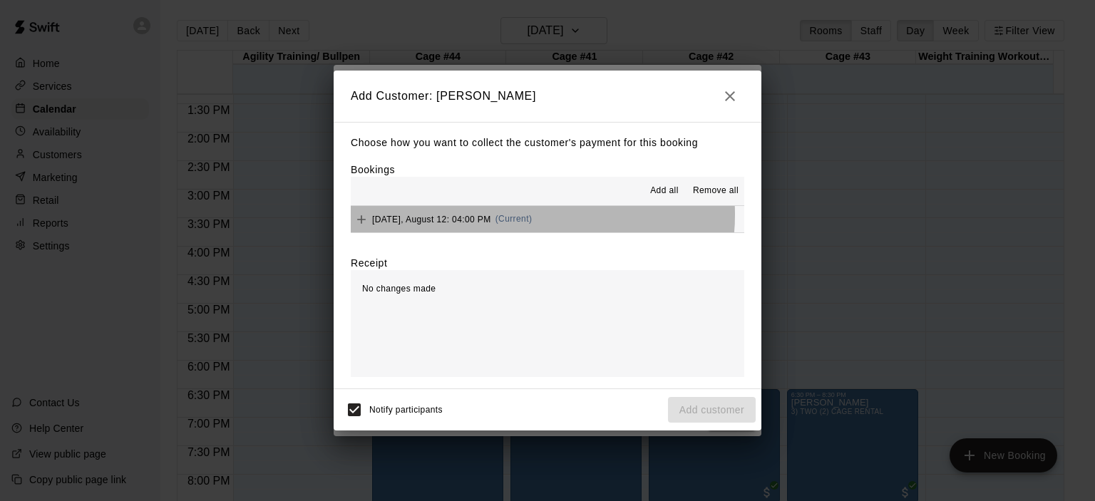
click at [519, 216] on span "(Current)" at bounding box center [514, 219] width 37 height 10
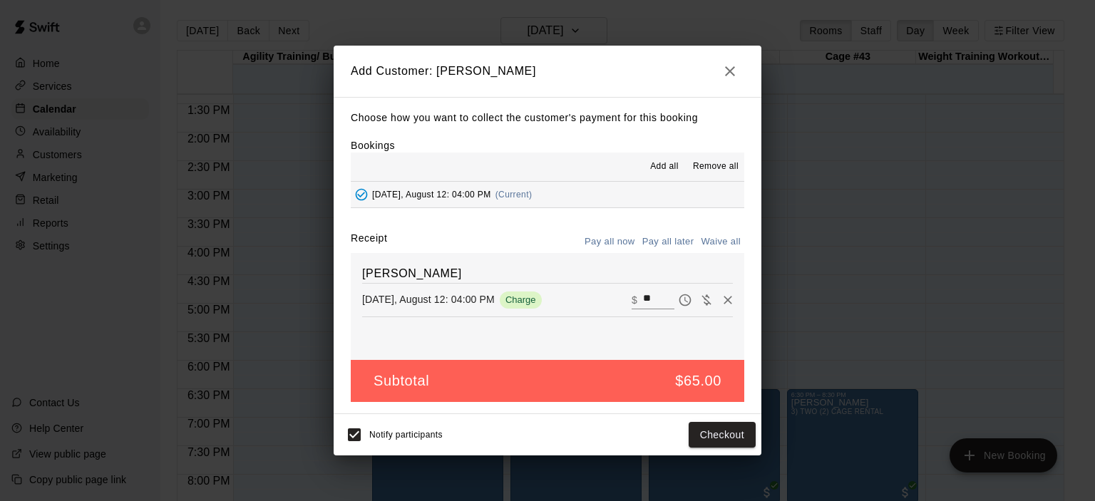
click at [715, 241] on button "Waive all" at bounding box center [721, 242] width 47 height 22
type input "*"
click at [712, 435] on button "Add customer" at bounding box center [712, 435] width 88 height 26
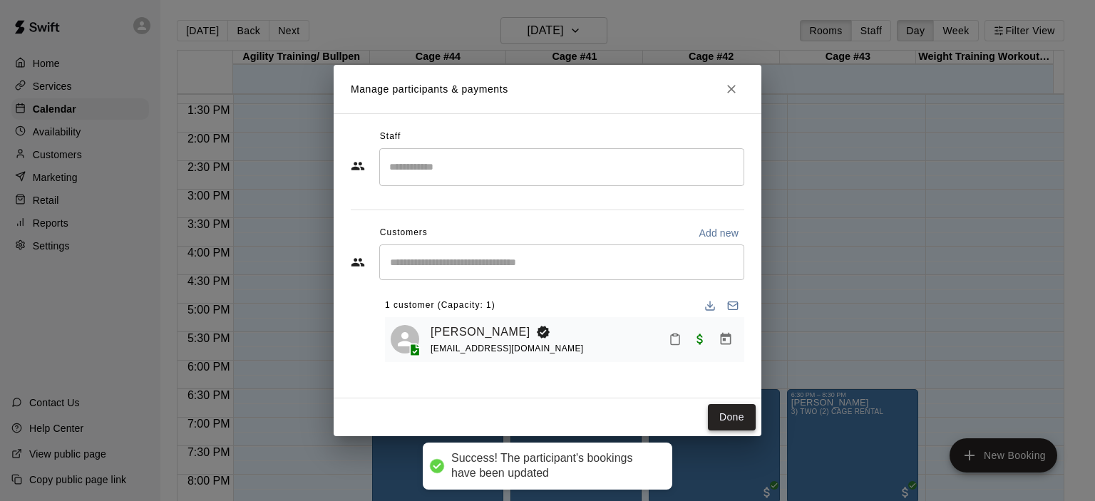
click at [737, 411] on button "Done" at bounding box center [732, 417] width 48 height 26
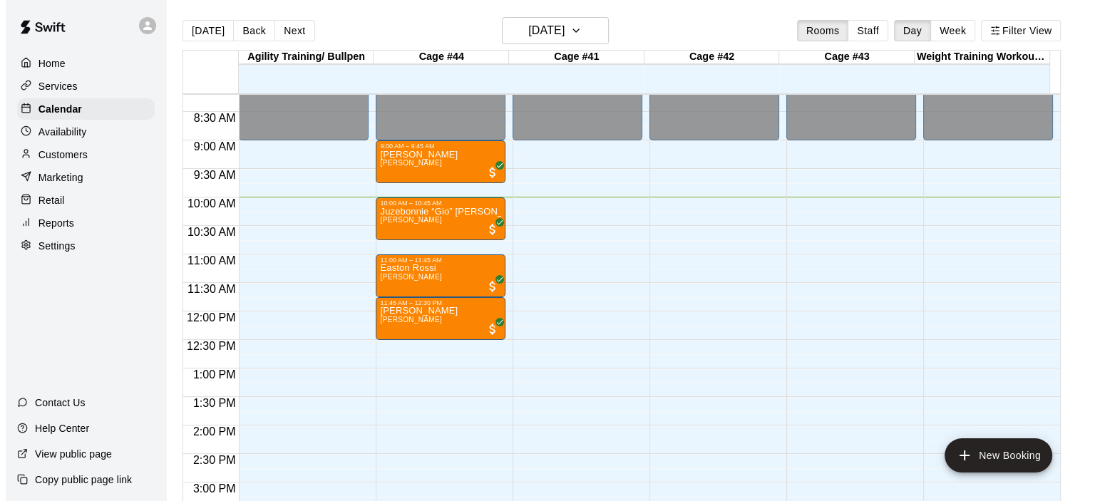
scroll to position [404, 0]
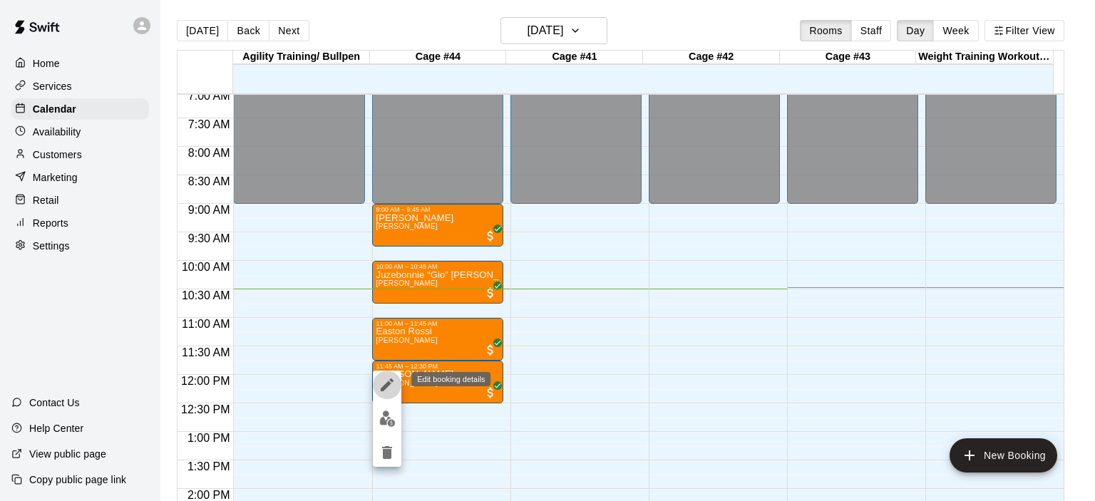
click at [384, 386] on icon "edit" at bounding box center [387, 385] width 13 height 13
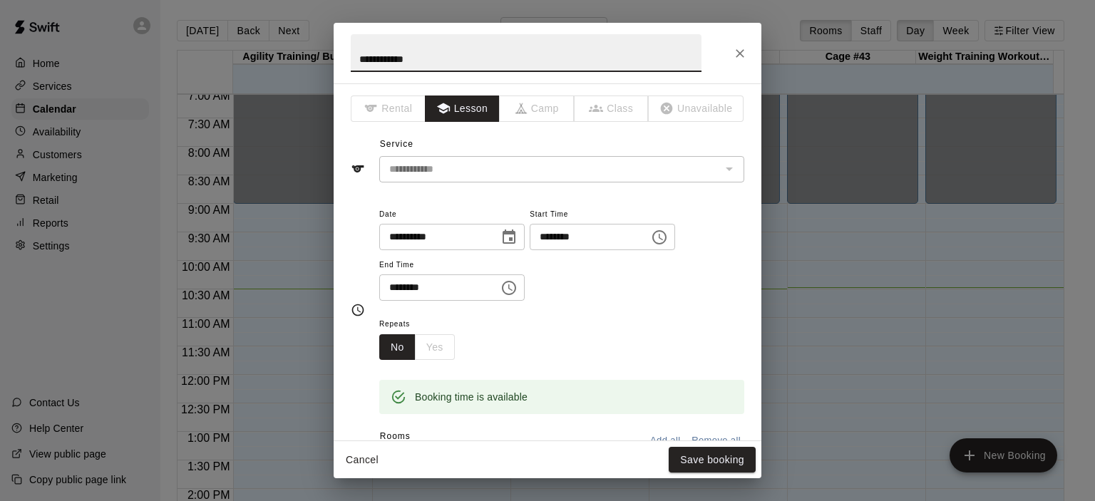
click at [663, 239] on icon "Choose time, selected time is 11:45 AM" at bounding box center [661, 237] width 4 height 6
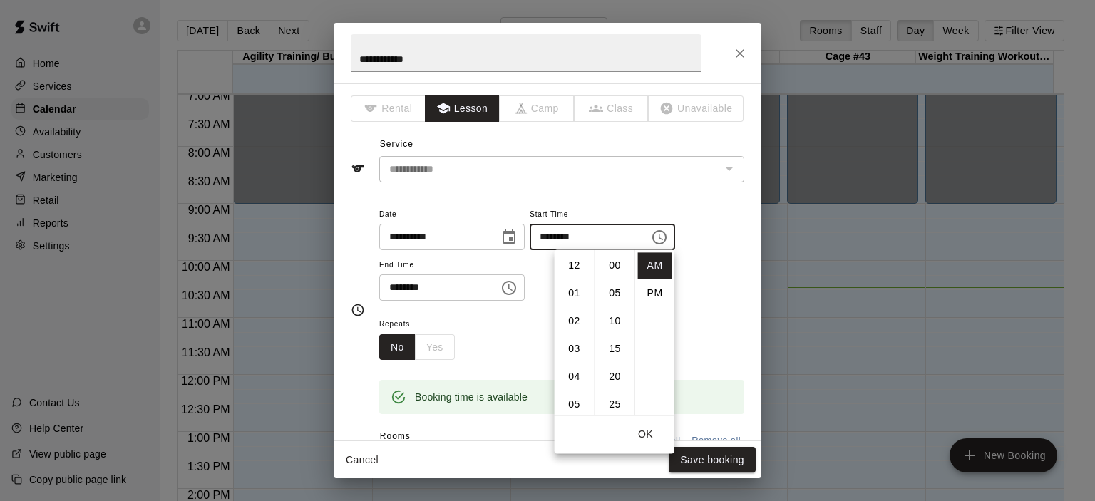
scroll to position [250, 0]
click at [653, 293] on li "PM" at bounding box center [655, 293] width 34 height 26
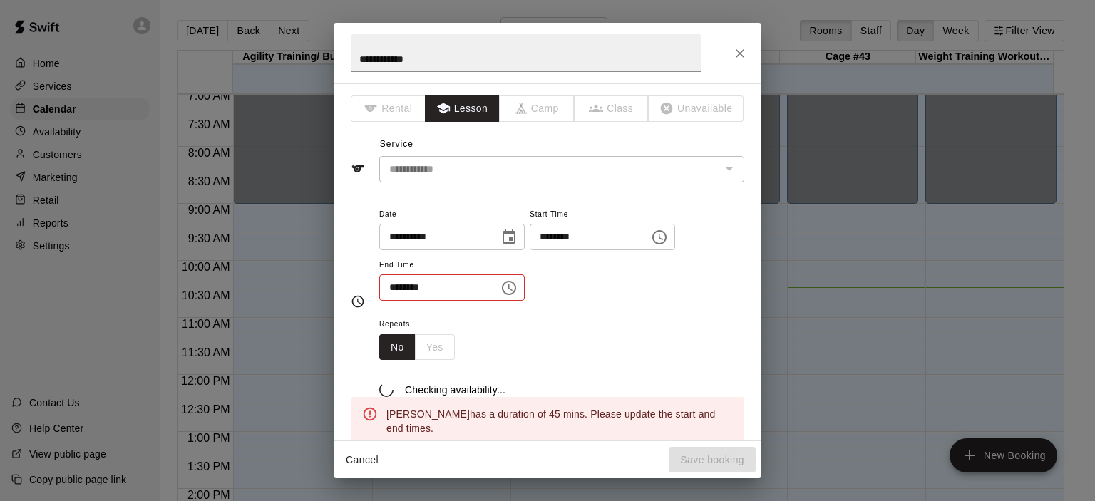
scroll to position [26, 0]
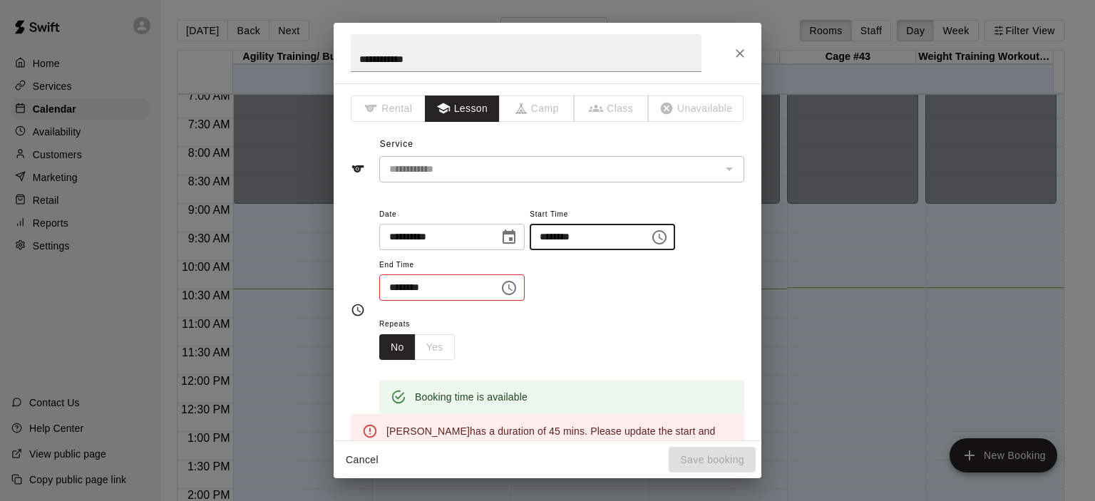
click at [568, 236] on input "********" at bounding box center [585, 237] width 110 height 26
type input "********"
click at [518, 292] on icon "Choose time, selected time is 12:30 PM" at bounding box center [509, 288] width 17 height 17
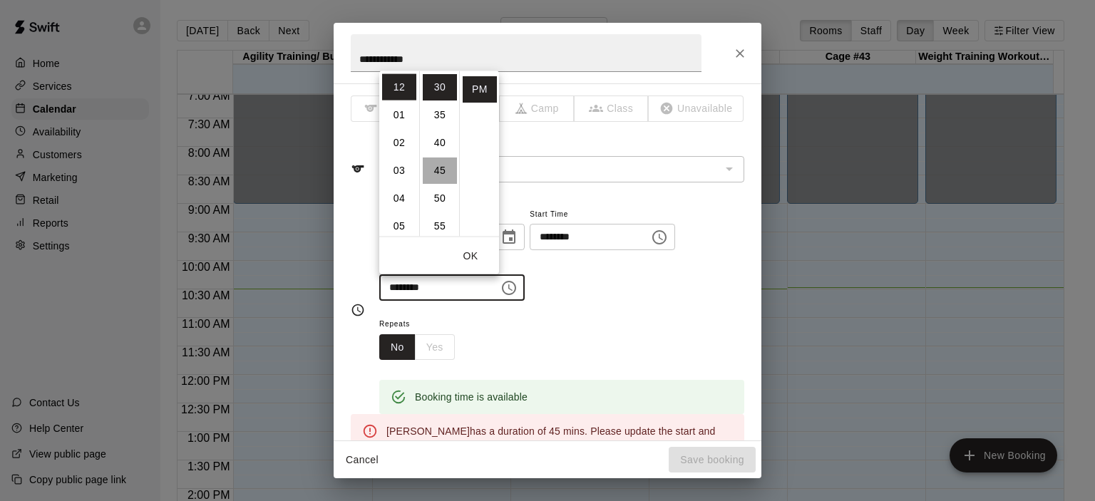
click at [441, 168] on li "45" at bounding box center [440, 170] width 34 height 26
type input "********"
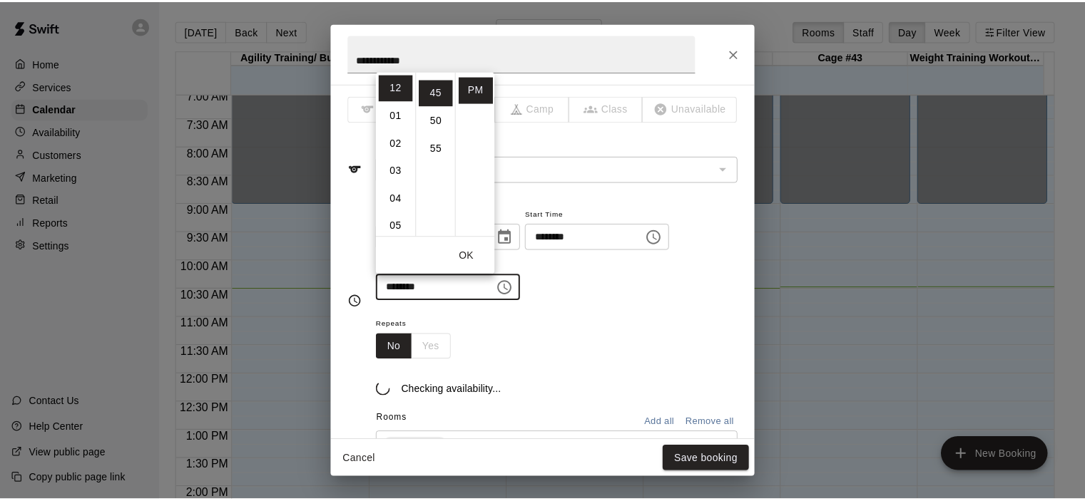
scroll to position [250, 0]
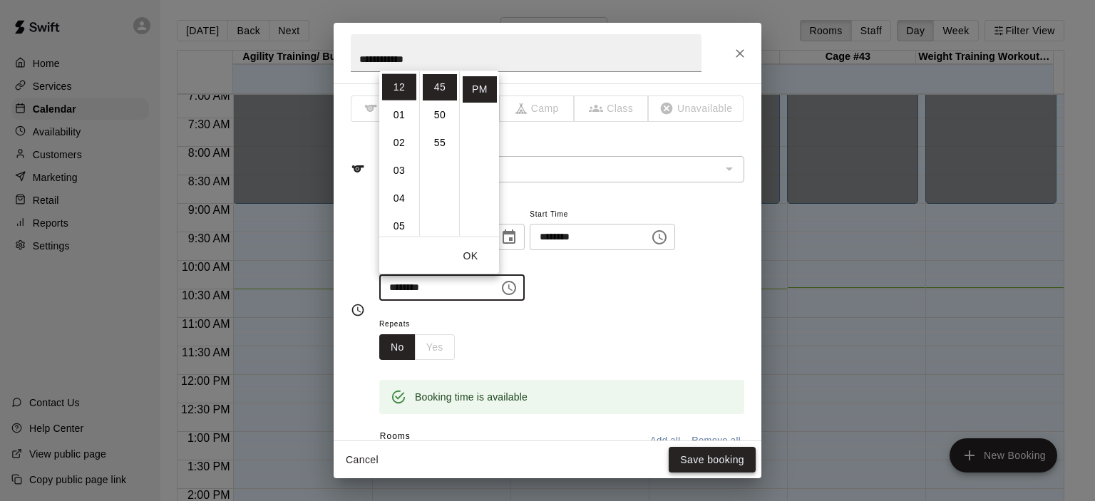
click at [719, 463] on button "Save booking" at bounding box center [712, 460] width 87 height 26
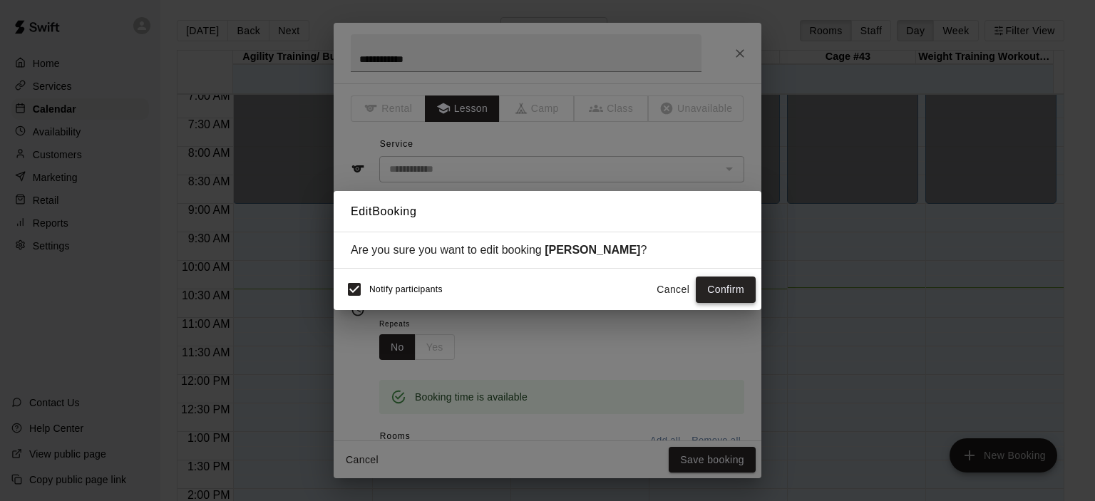
click at [722, 296] on button "Confirm" at bounding box center [726, 290] width 60 height 26
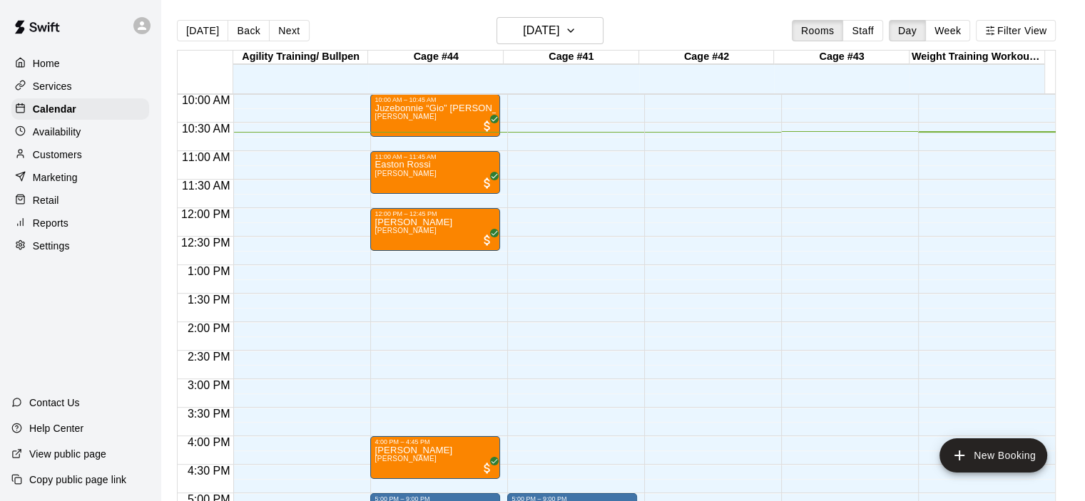
scroll to position [547, 0]
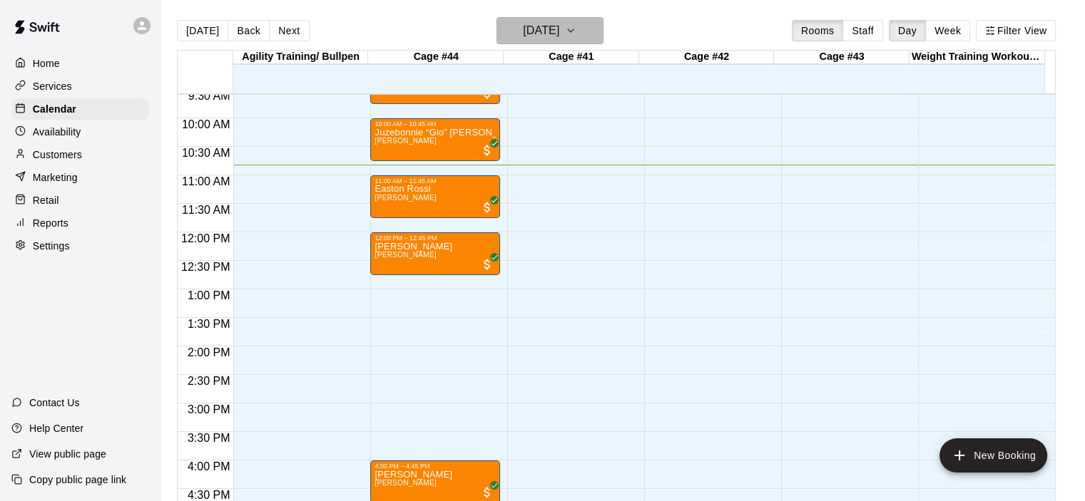
click at [576, 36] on icon "button" at bounding box center [570, 30] width 11 height 17
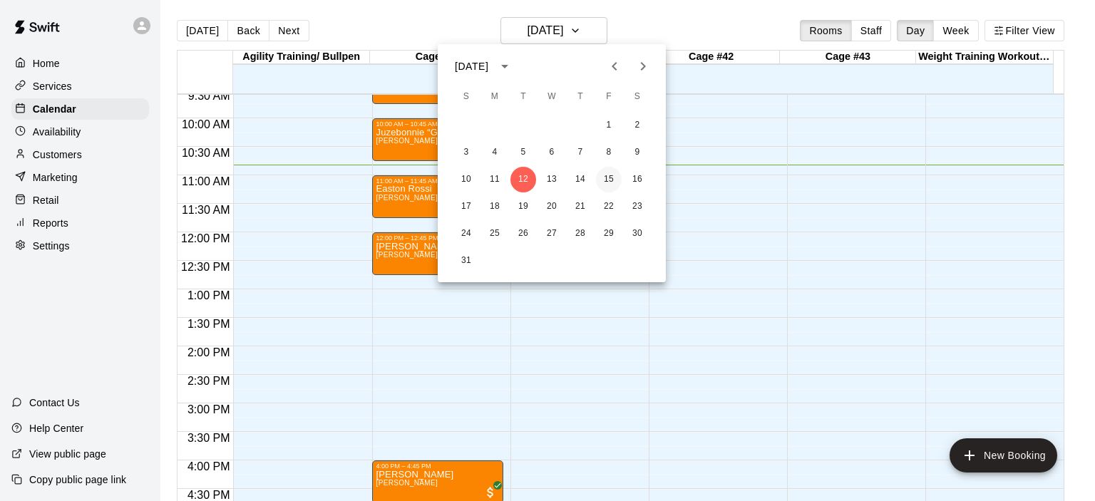
click at [610, 179] on button "15" at bounding box center [609, 180] width 26 height 26
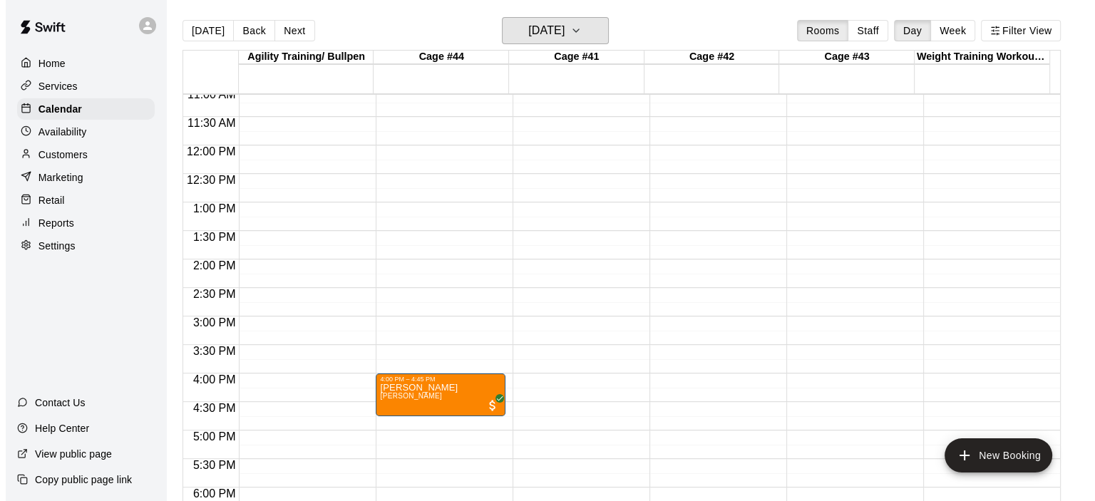
scroll to position [832, 0]
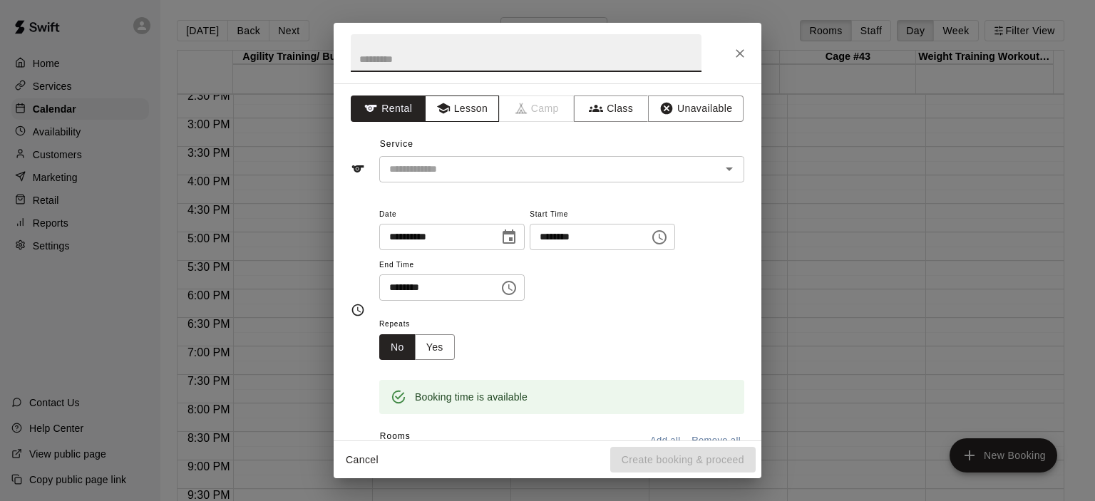
click at [479, 102] on button "Lesson" at bounding box center [462, 109] width 75 height 26
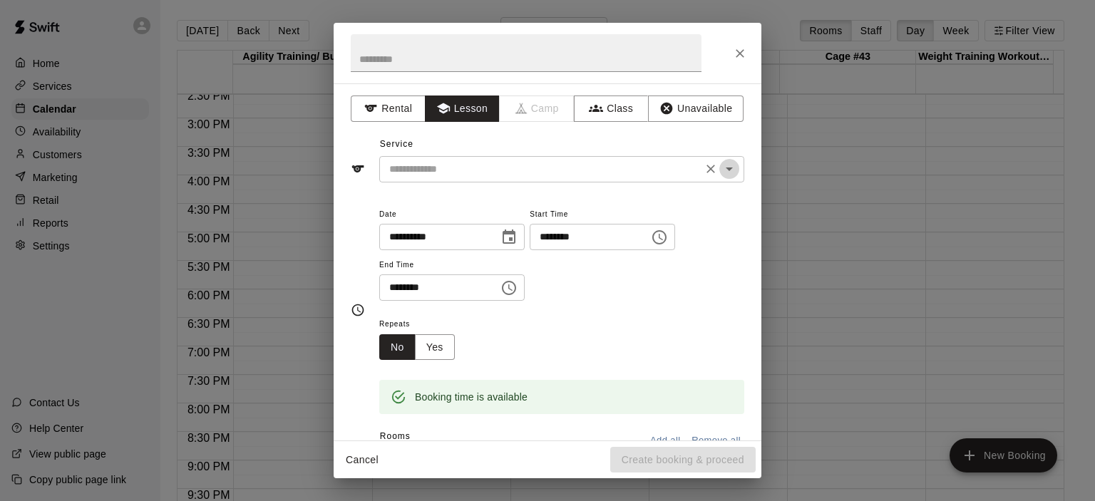
click at [721, 170] on icon "Open" at bounding box center [729, 168] width 17 height 17
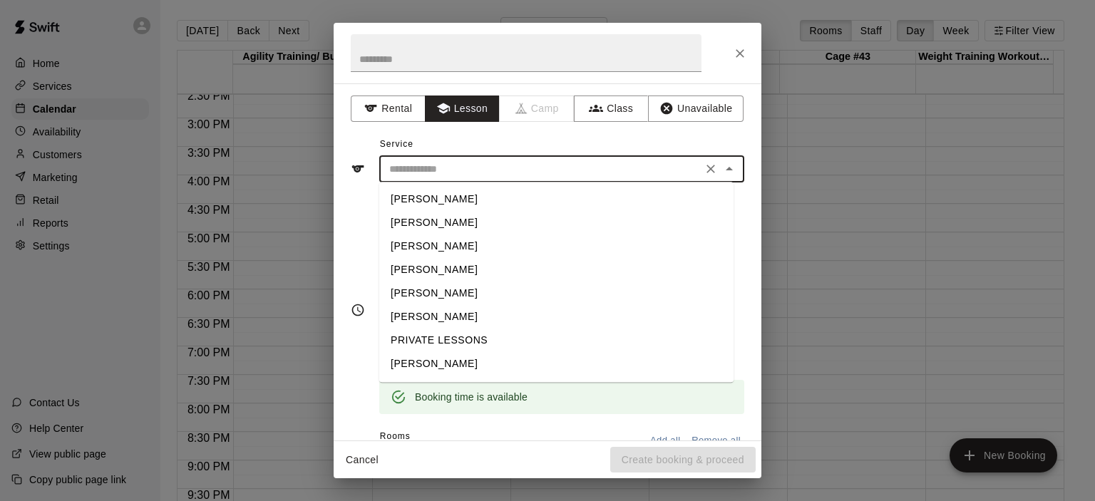
scroll to position [46, 0]
click at [457, 340] on li "[PERSON_NAME]" at bounding box center [556, 342] width 354 height 24
type input "**********"
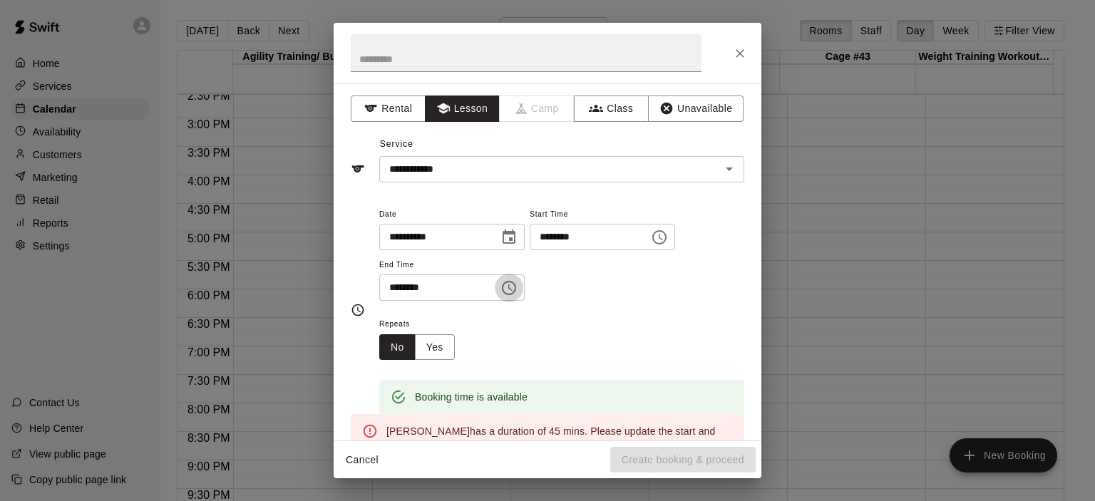
click at [518, 284] on icon "Choose time, selected time is 5:15 PM" at bounding box center [509, 288] width 17 height 17
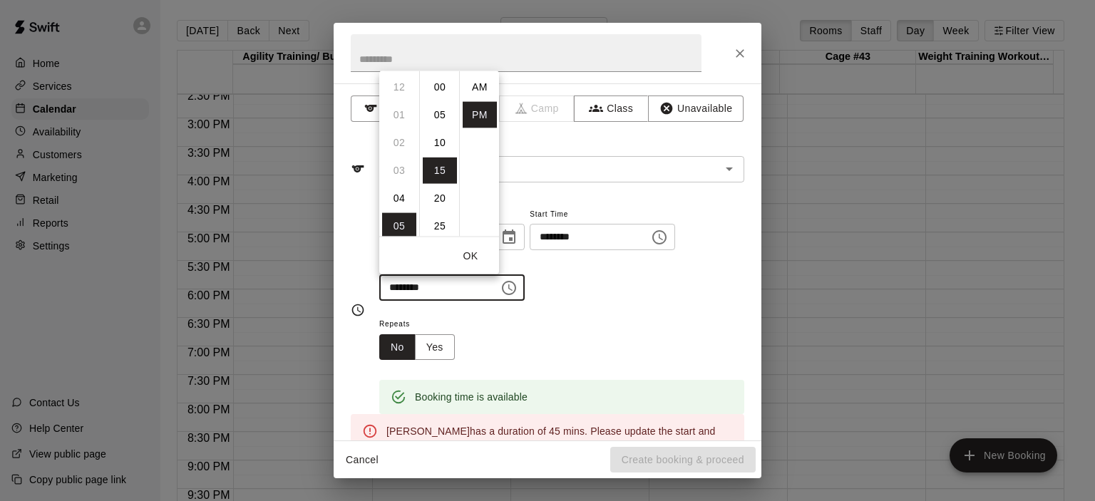
scroll to position [26, 0]
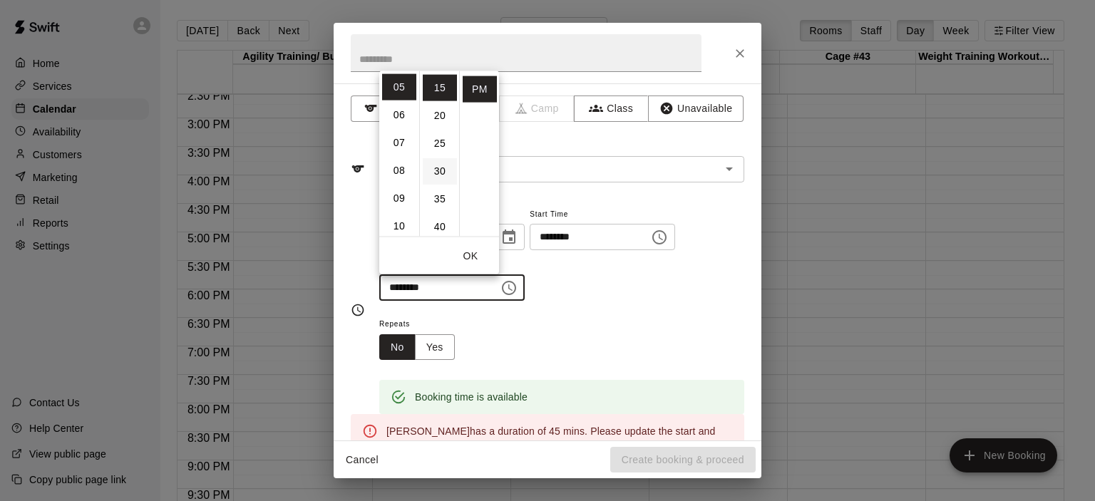
click at [443, 169] on li "30" at bounding box center [440, 171] width 34 height 26
type input "********"
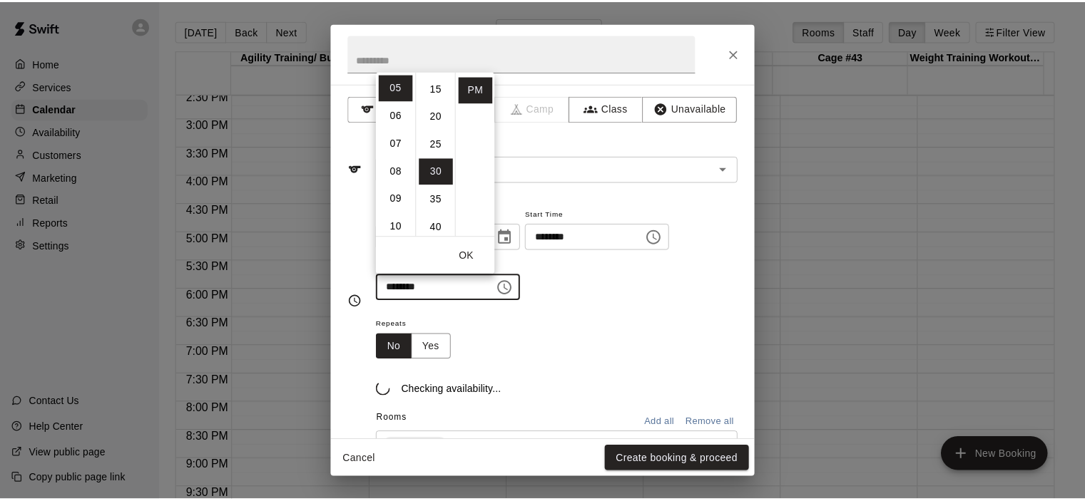
scroll to position [167, 0]
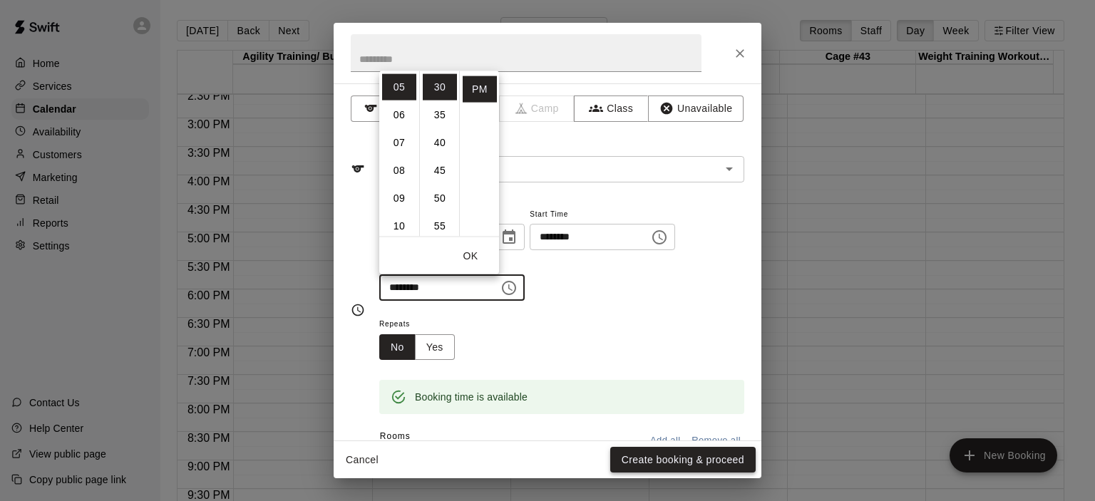
click at [696, 461] on button "Create booking & proceed" at bounding box center [682, 460] width 145 height 26
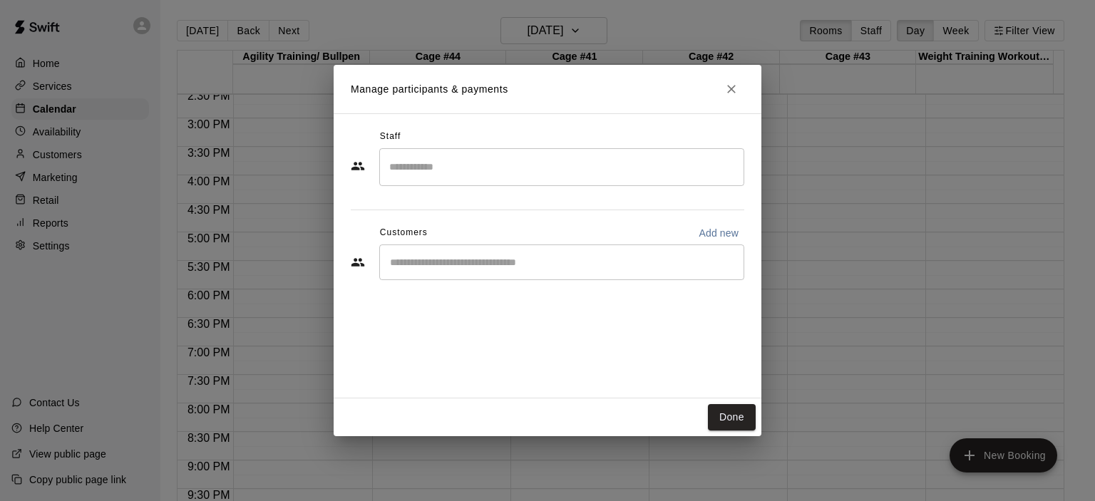
click at [522, 270] on div "​" at bounding box center [561, 263] width 365 height 36
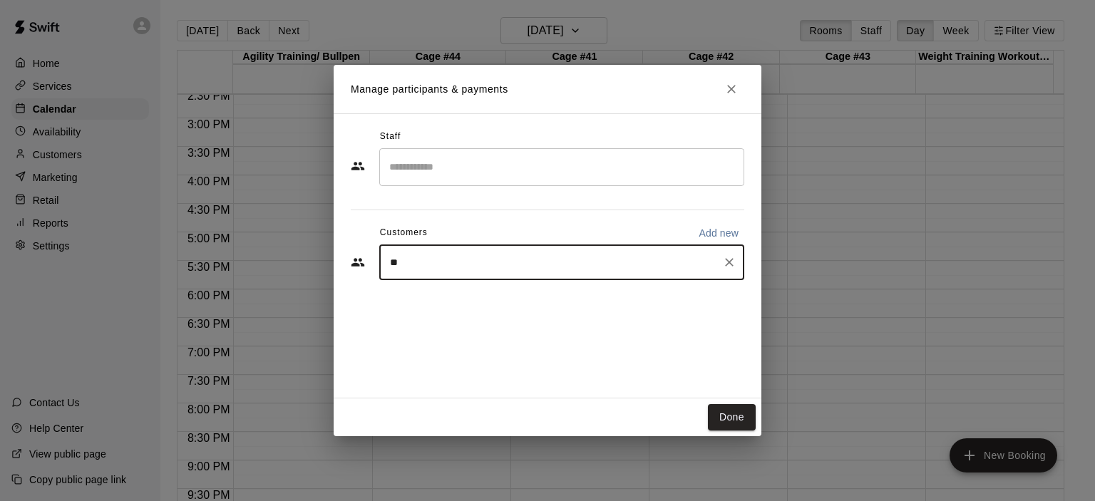
type input "*"
type input "***"
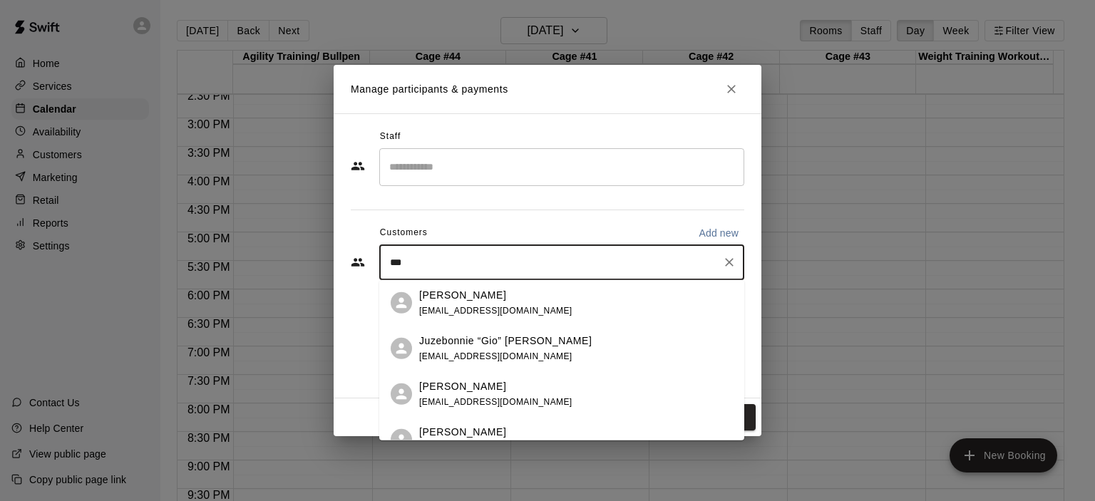
click at [503, 348] on div "Juzebonnie “Gio” [PERSON_NAME] [EMAIL_ADDRESS][DOMAIN_NAME]" at bounding box center [505, 348] width 173 height 31
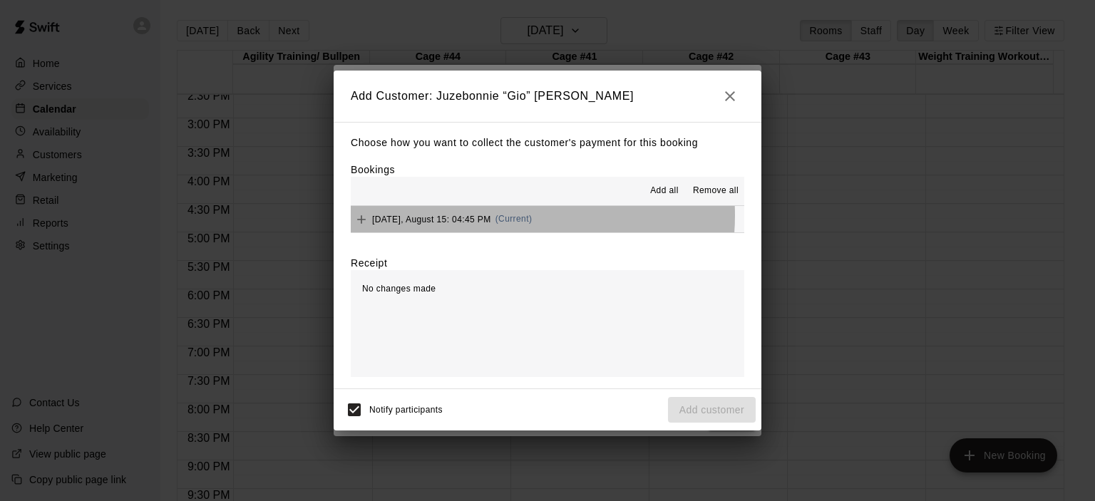
click at [502, 217] on span "(Current)" at bounding box center [514, 219] width 37 height 10
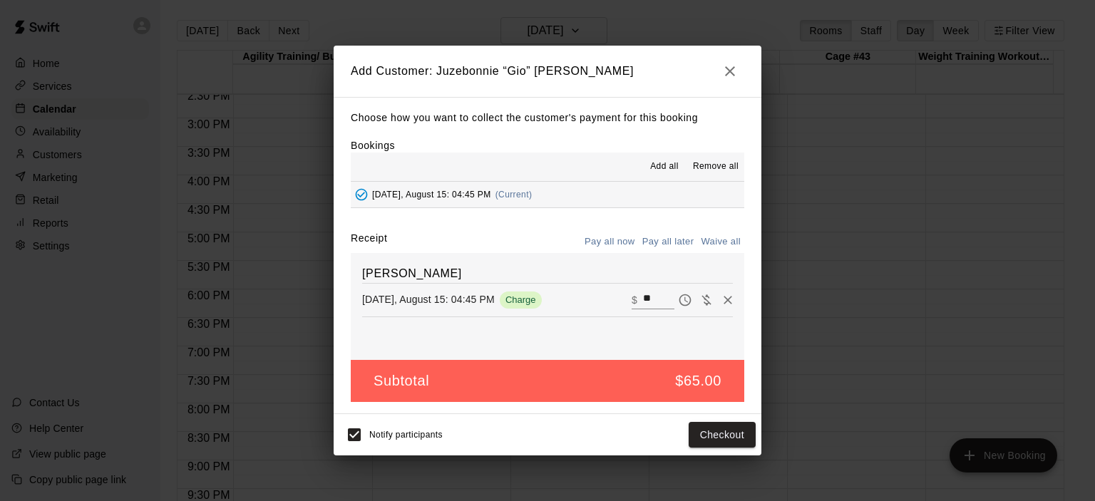
click at [724, 243] on button "Waive all" at bounding box center [721, 242] width 47 height 22
type input "*"
click at [725, 434] on button "Add customer" at bounding box center [712, 435] width 88 height 26
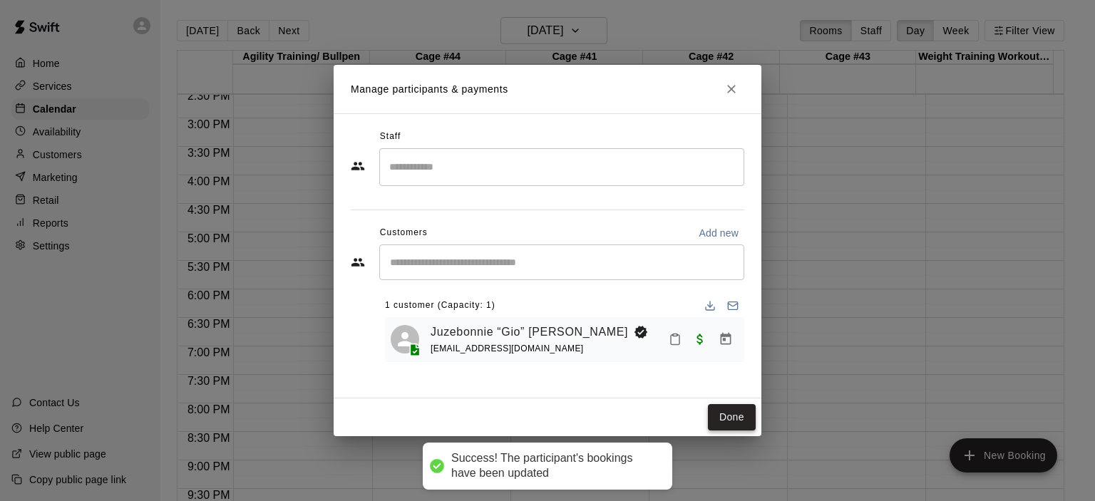
click at [733, 419] on button "Done" at bounding box center [732, 417] width 48 height 26
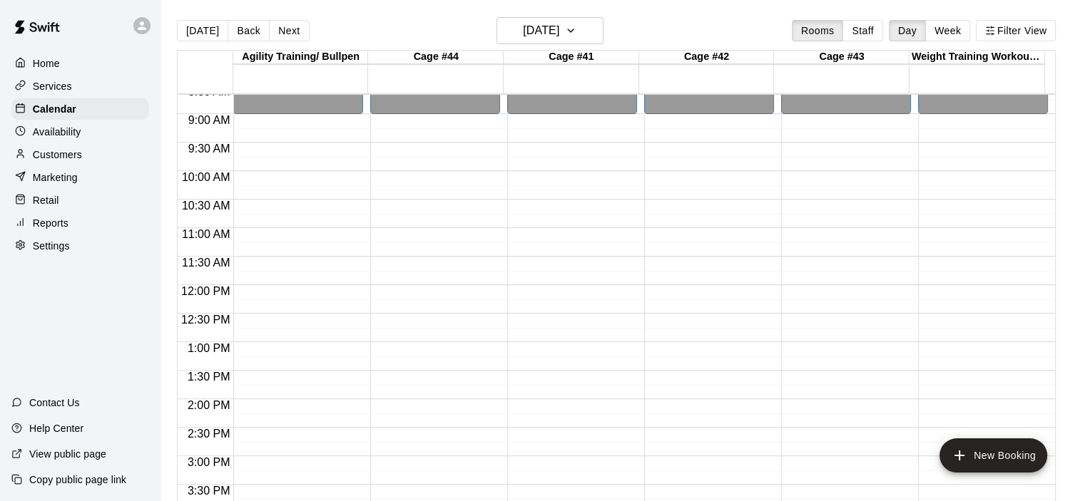
scroll to position [476, 0]
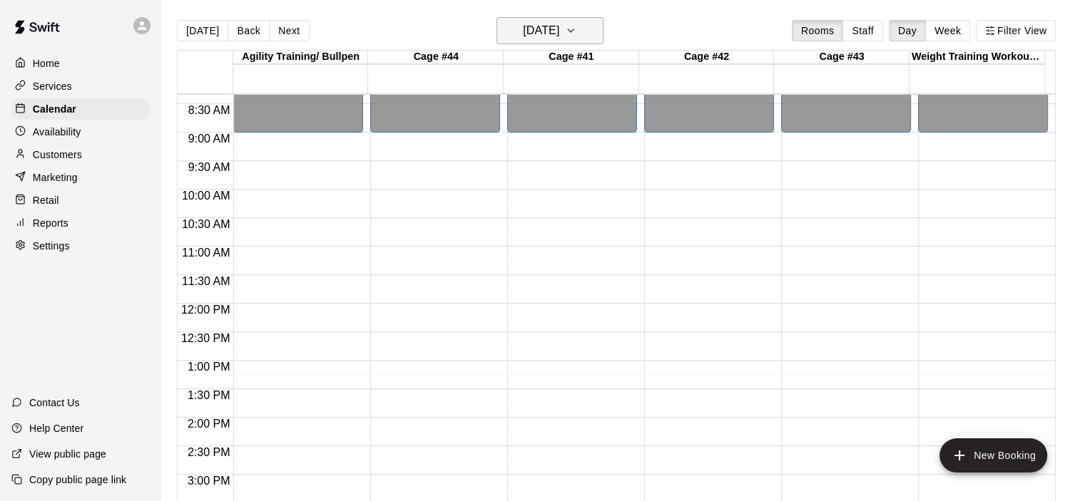
click at [576, 26] on icon "button" at bounding box center [570, 30] width 11 height 17
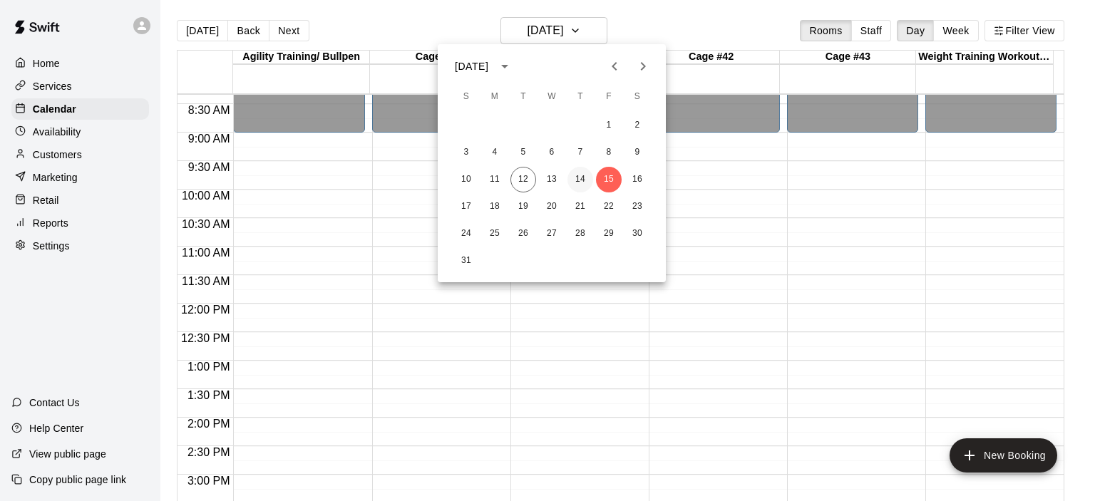
click at [588, 177] on button "14" at bounding box center [581, 180] width 26 height 26
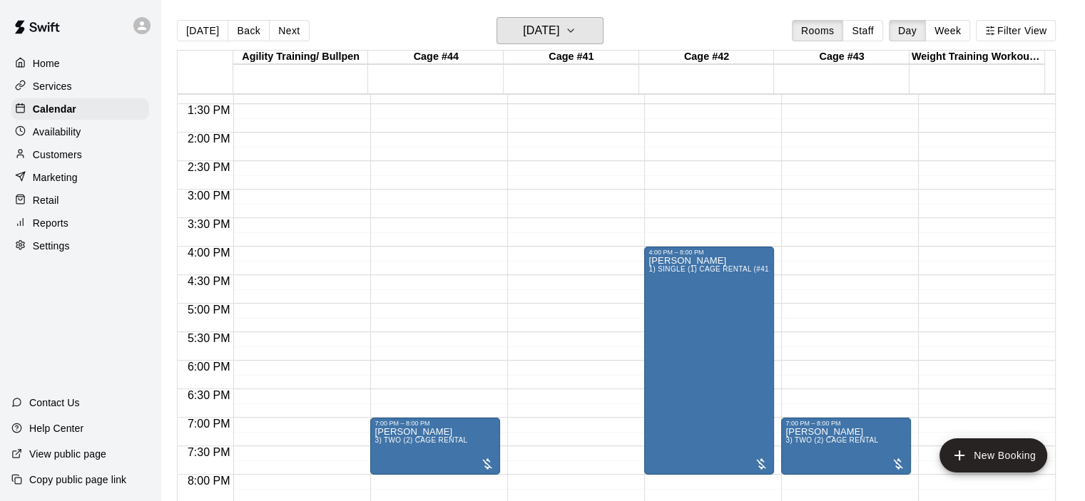
scroll to position [547, 0]
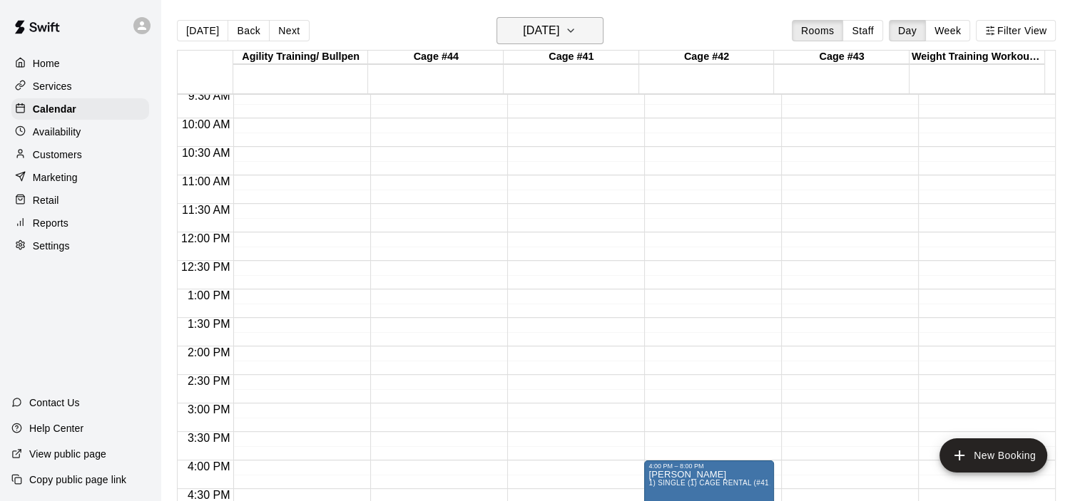
click at [573, 31] on icon "button" at bounding box center [571, 30] width 6 height 3
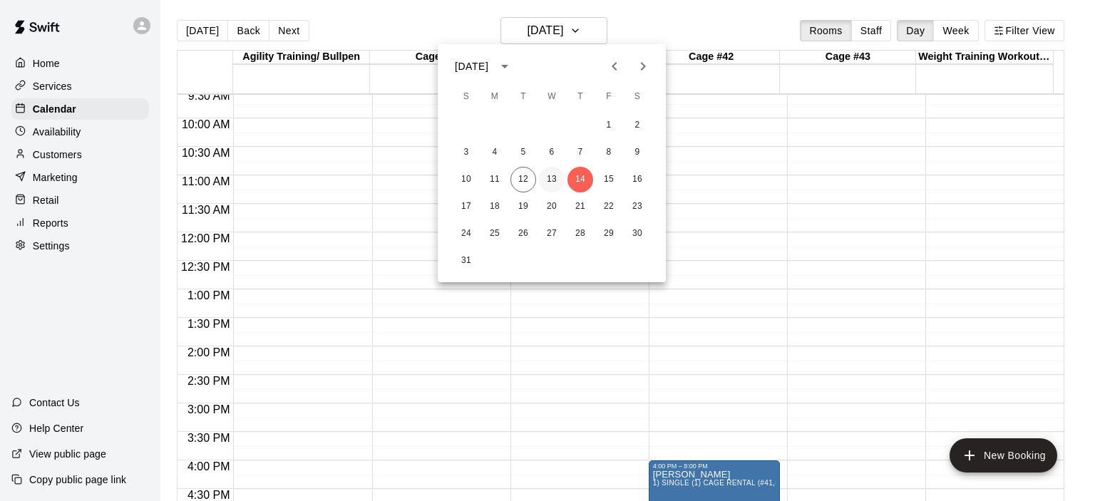
click at [553, 182] on button "13" at bounding box center [552, 180] width 26 height 26
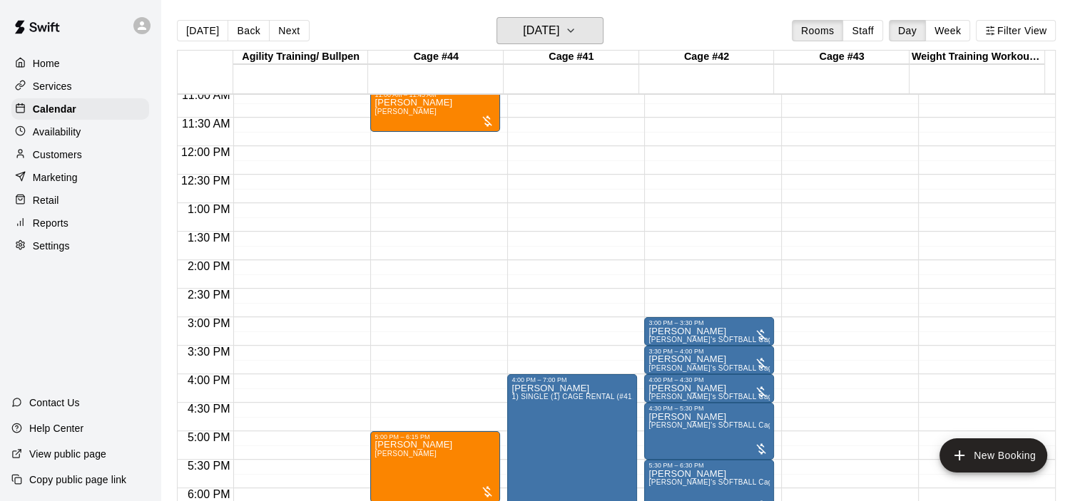
scroll to position [404, 0]
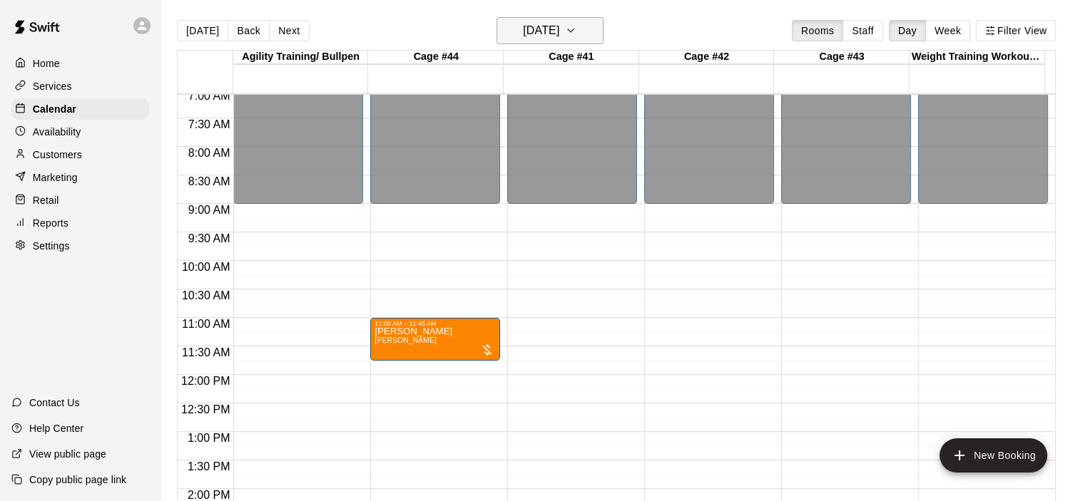
click at [576, 26] on icon "button" at bounding box center [570, 30] width 11 height 17
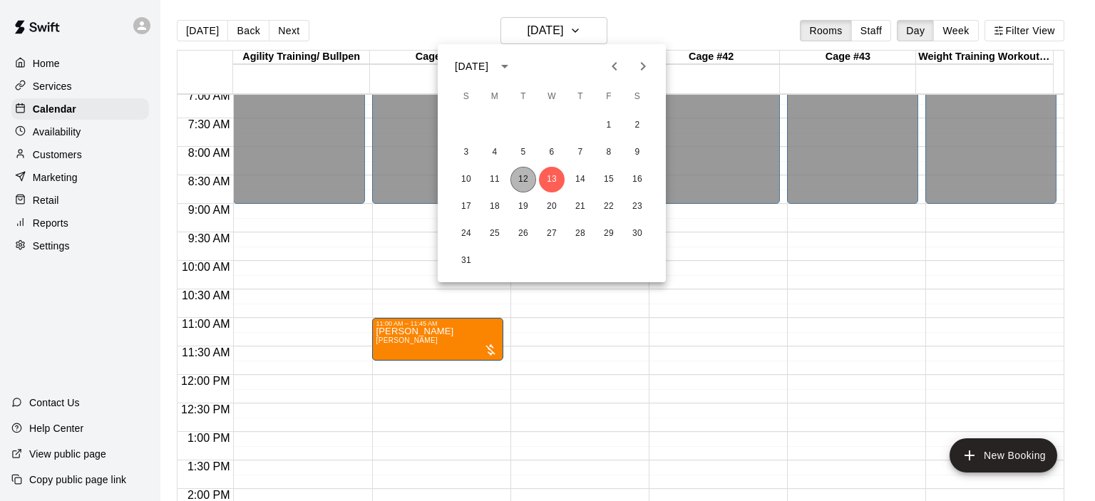
click at [525, 183] on button "12" at bounding box center [524, 180] width 26 height 26
